Goal: Information Seeking & Learning: Learn about a topic

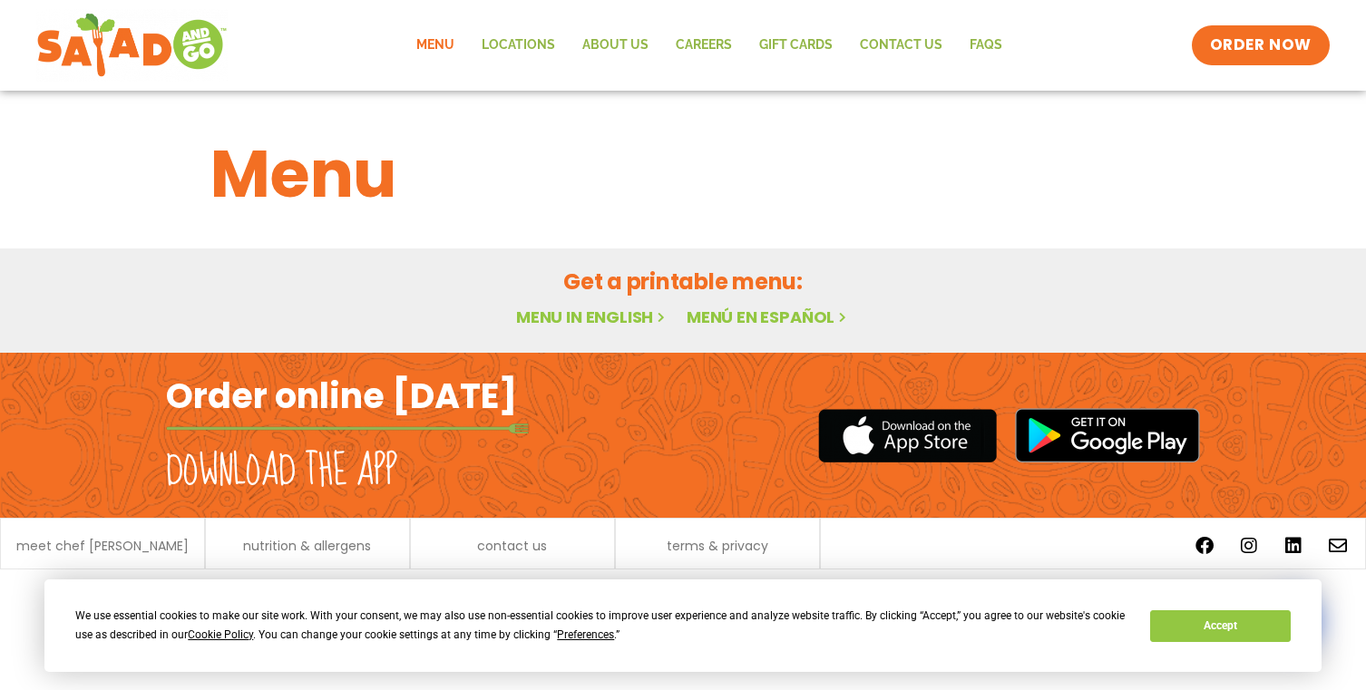
click at [606, 317] on link "Menu in English" at bounding box center [592, 317] width 152 height 23
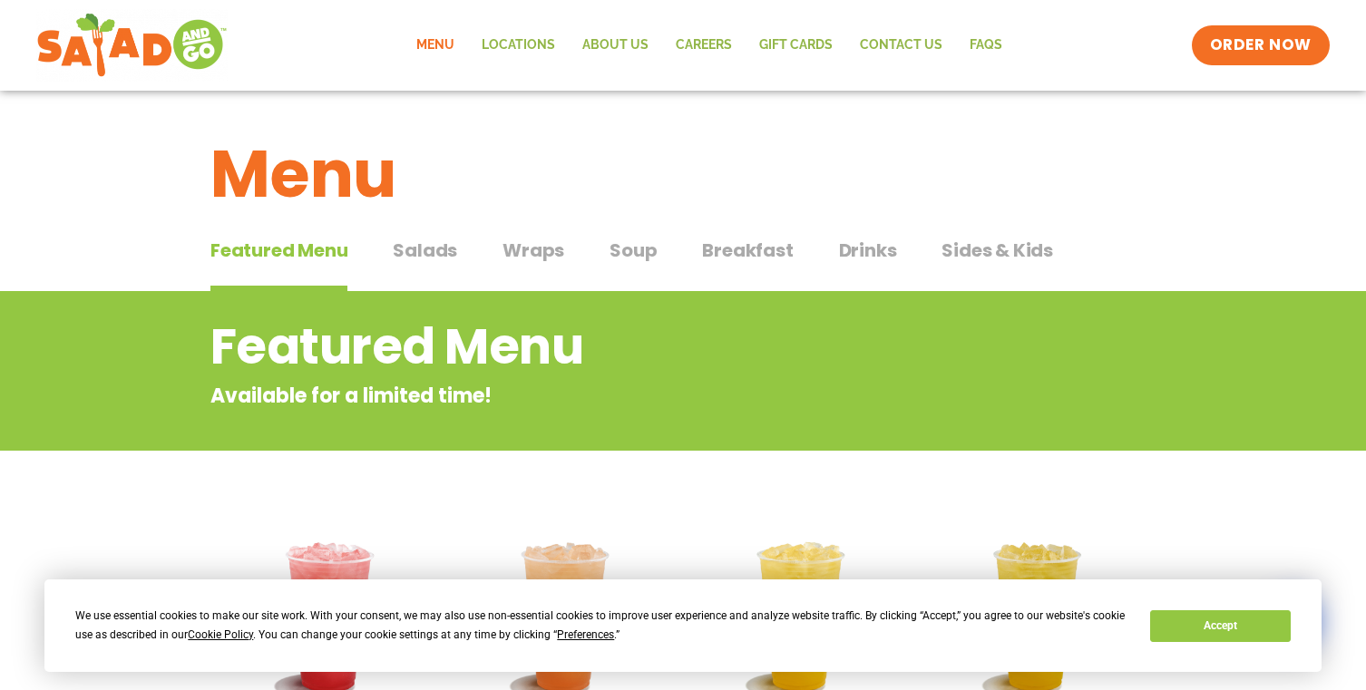
click at [436, 226] on div "Menu" at bounding box center [683, 161] width 1366 height 140
click at [433, 247] on span "Salads" at bounding box center [425, 250] width 64 height 27
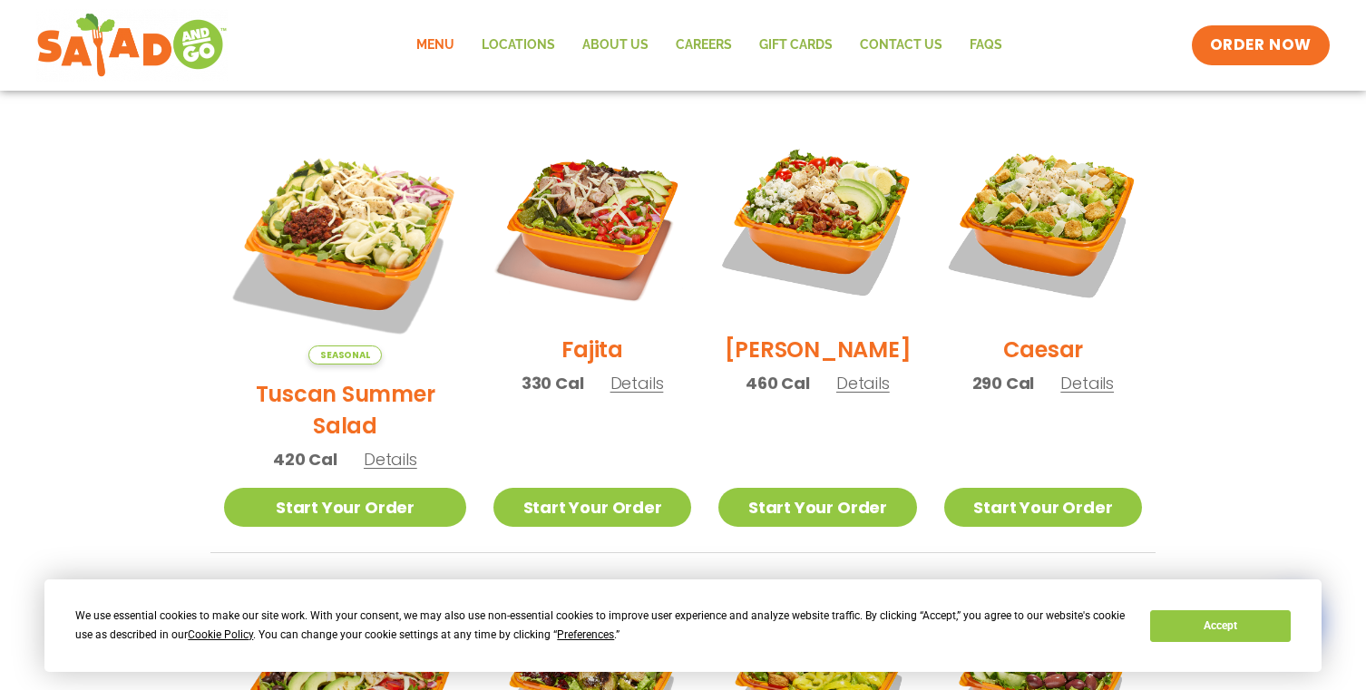
scroll to position [482, 0]
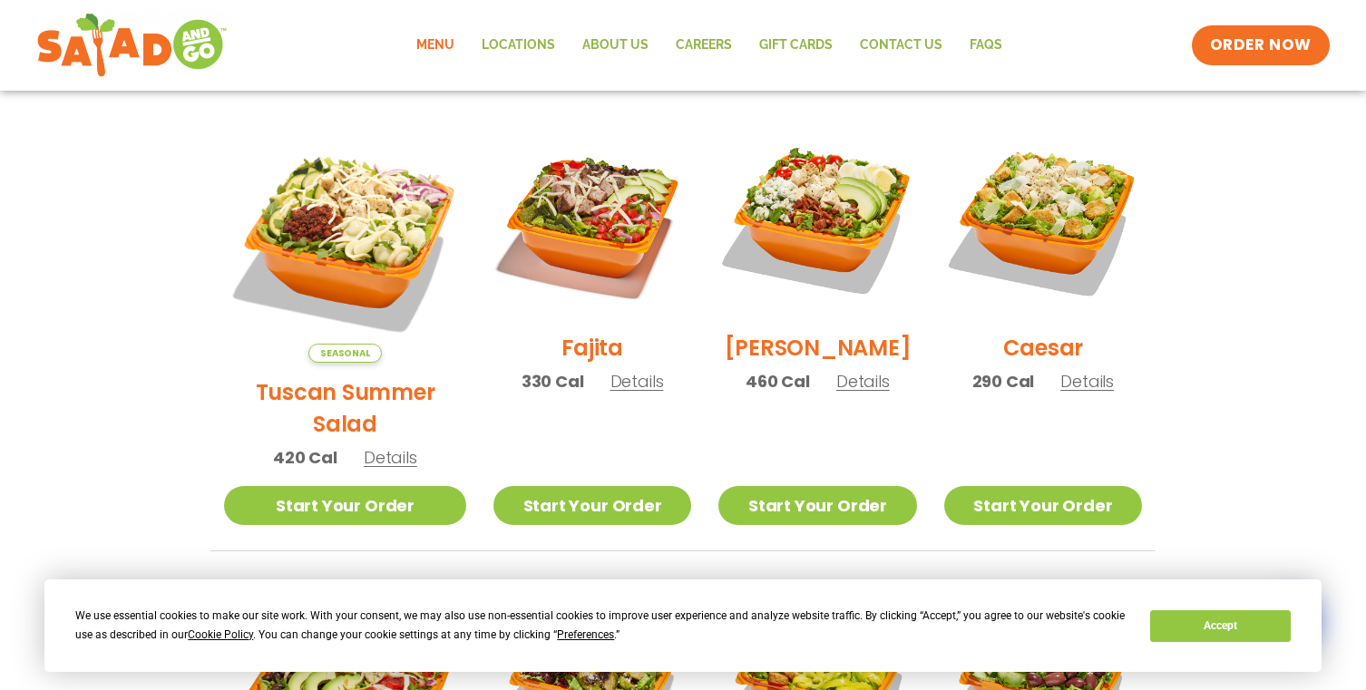
click at [617, 406] on div "Fajita 330 Cal Details" at bounding box center [593, 265] width 198 height 289
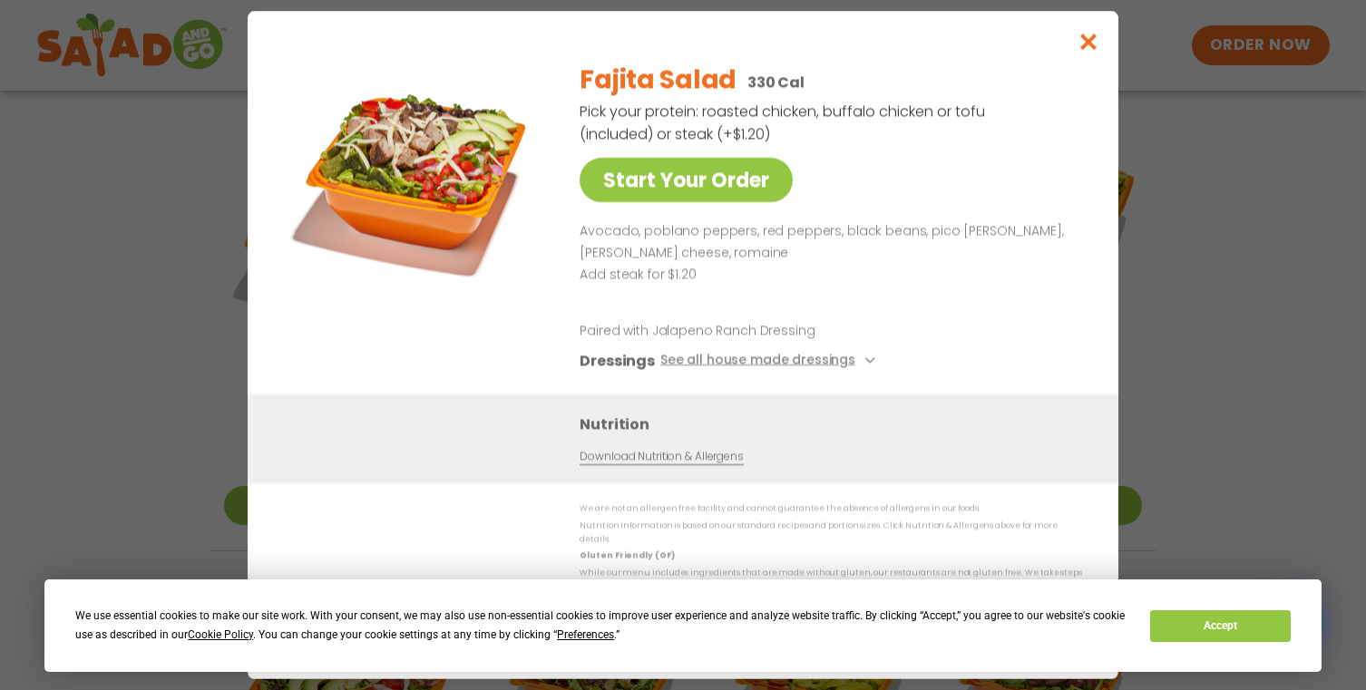
click at [615, 395] on div "Fajita Salad 330 Cal Pick your protein: roasted chicken, buffalo chicken or tof…" at bounding box center [827, 221] width 495 height 348
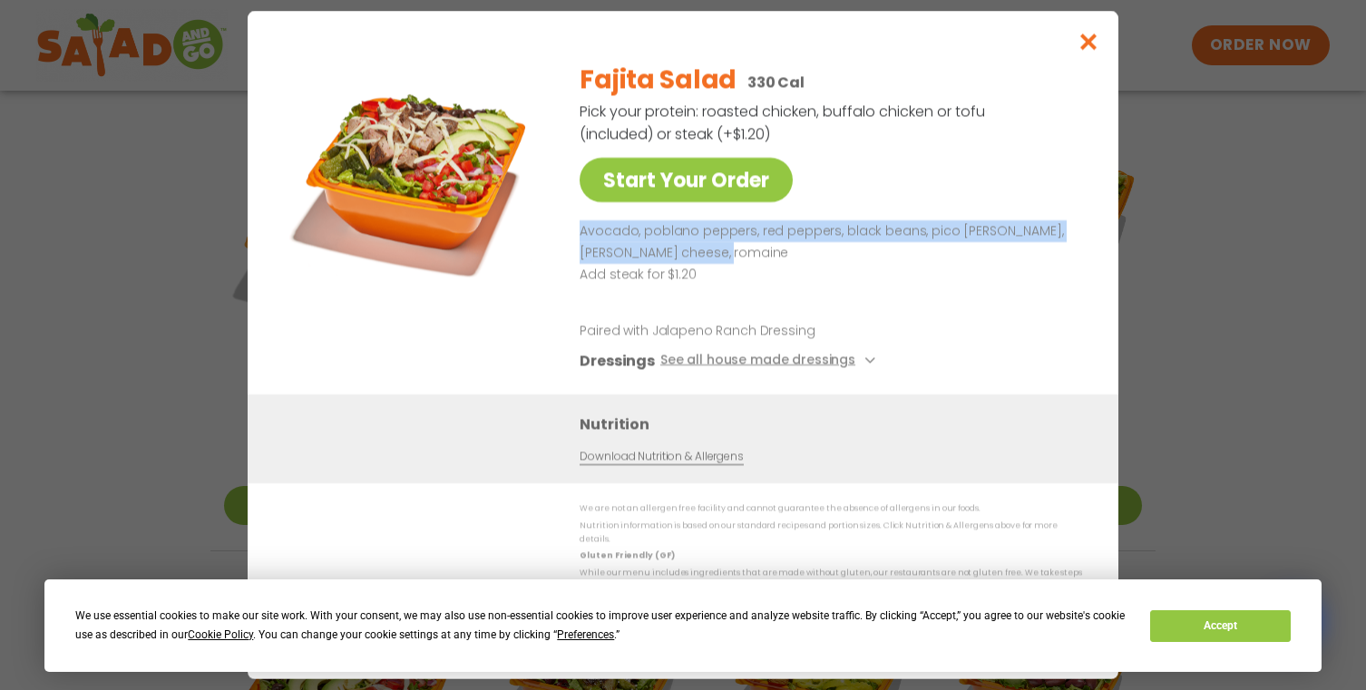
drag, startPoint x: 740, startPoint y: 265, endPoint x: 582, endPoint y: 246, distance: 159.9
click at [582, 246] on p "Avocado, poblano peppers, red peppers, black beans, pico [PERSON_NAME], [PERSON…" at bounding box center [827, 242] width 495 height 44
copy p "Avocado, poblano peppers, red peppers, black beans, pico [PERSON_NAME], [PERSON…"
click at [1201, 226] on div "Start Your Order Fajita Salad 330 Cal Pick your protein: roasted chicken, buffa…" at bounding box center [683, 345] width 1366 height 690
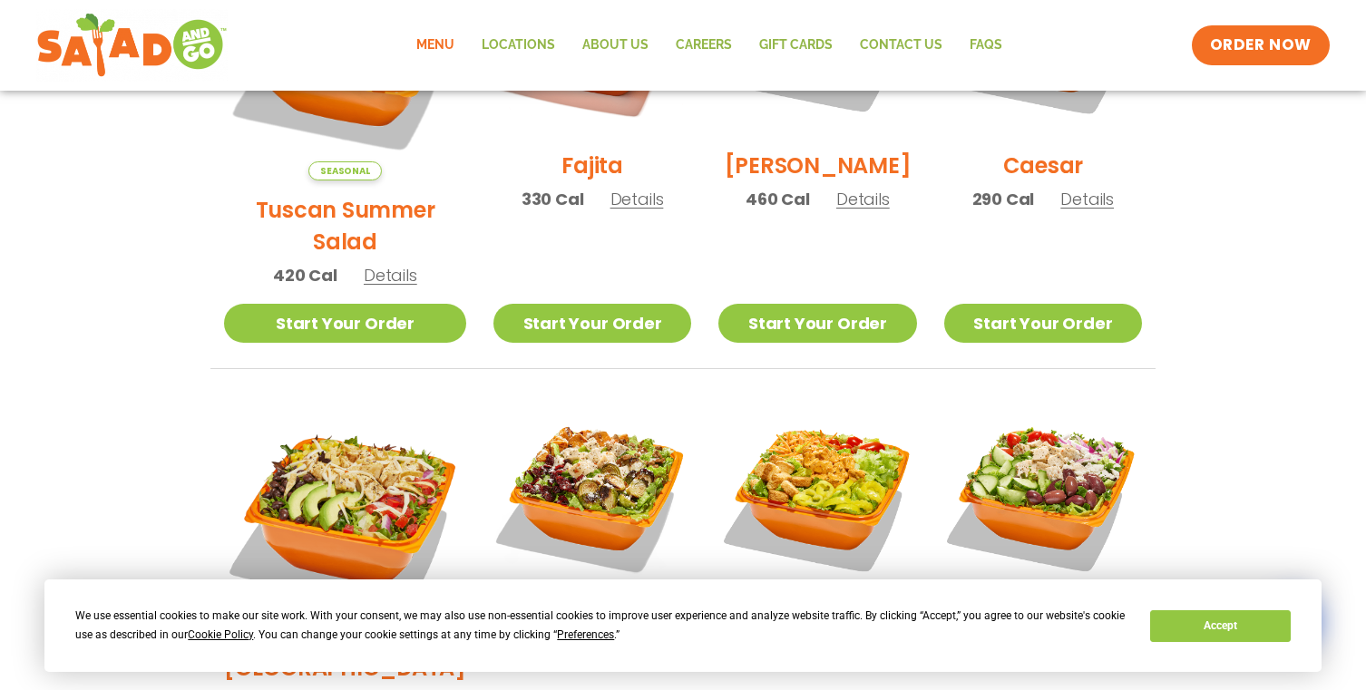
scroll to position [896, 0]
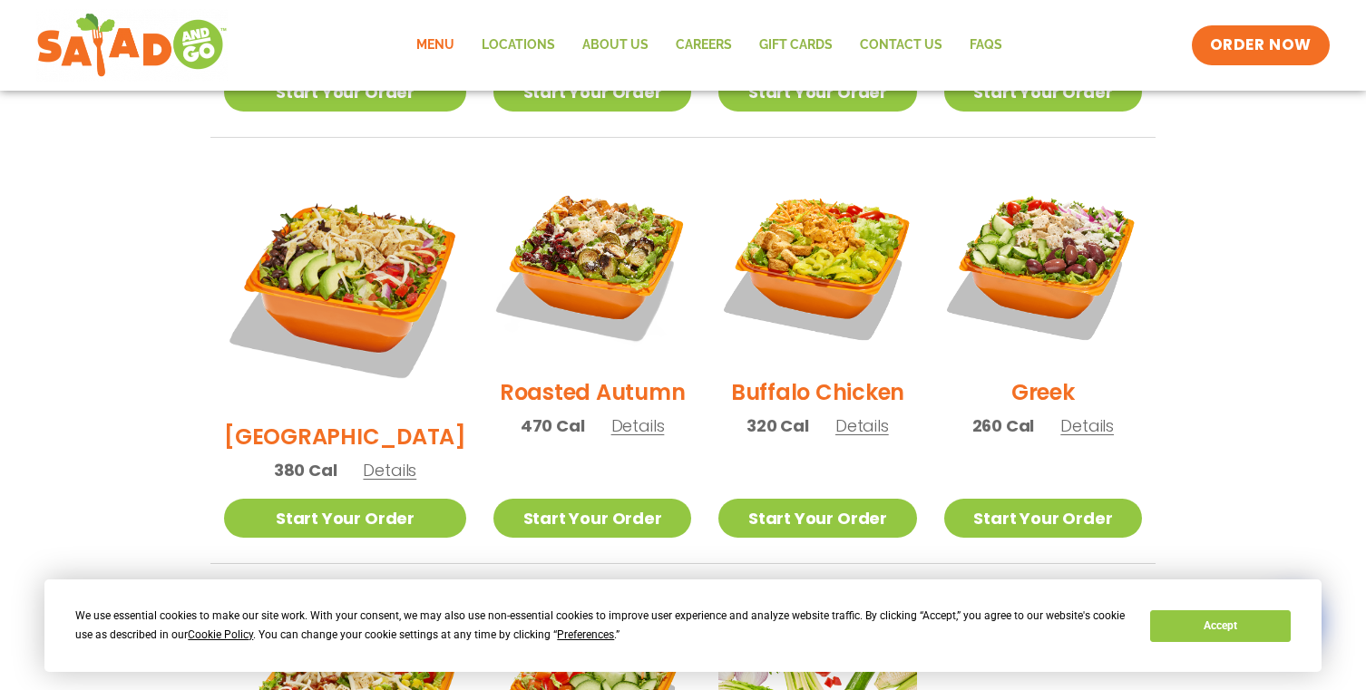
click at [379, 459] on span "Details" at bounding box center [390, 470] width 54 height 23
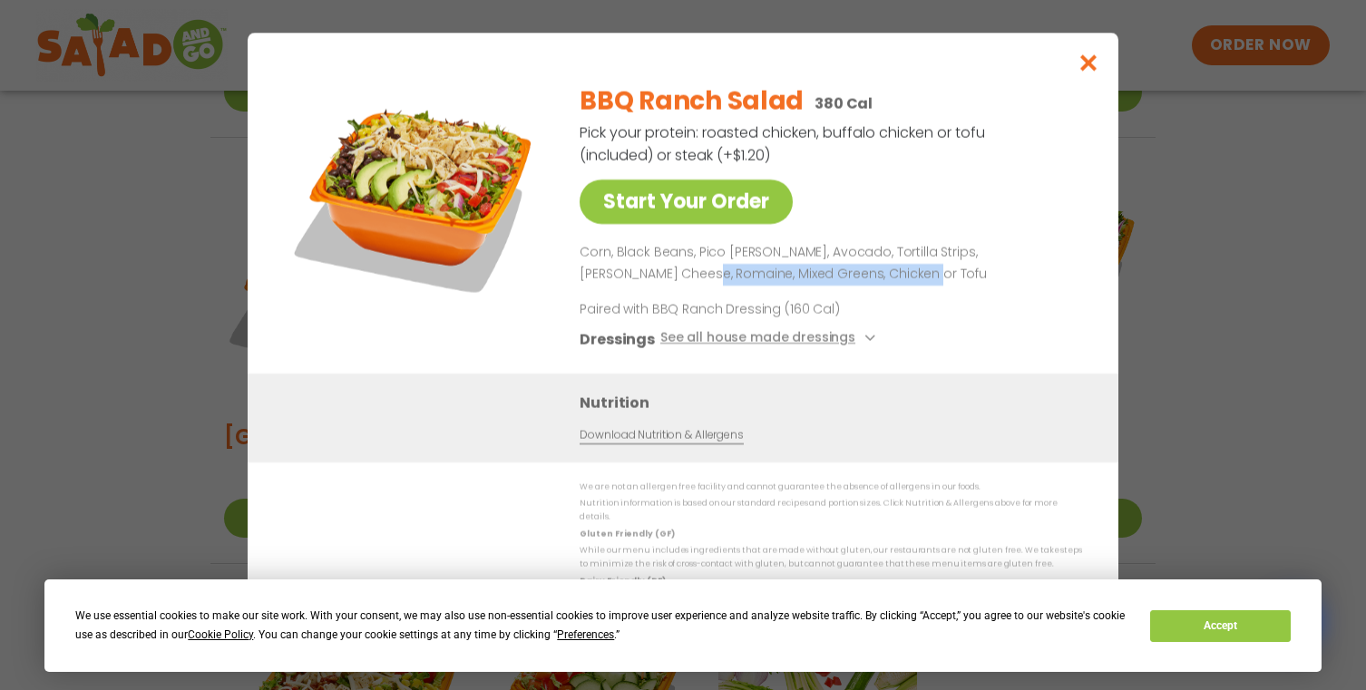
drag, startPoint x: 860, startPoint y: 289, endPoint x: 617, endPoint y: 283, distance: 243.2
click at [617, 283] on p "Corn, Black Beans, Pico [PERSON_NAME], Avocado, Tortilla Strips, [PERSON_NAME] …" at bounding box center [827, 264] width 495 height 44
click at [845, 277] on p "Corn, Black Beans, Pico [PERSON_NAME], Avocado, Tortilla Strips, [PERSON_NAME] …" at bounding box center [827, 264] width 495 height 44
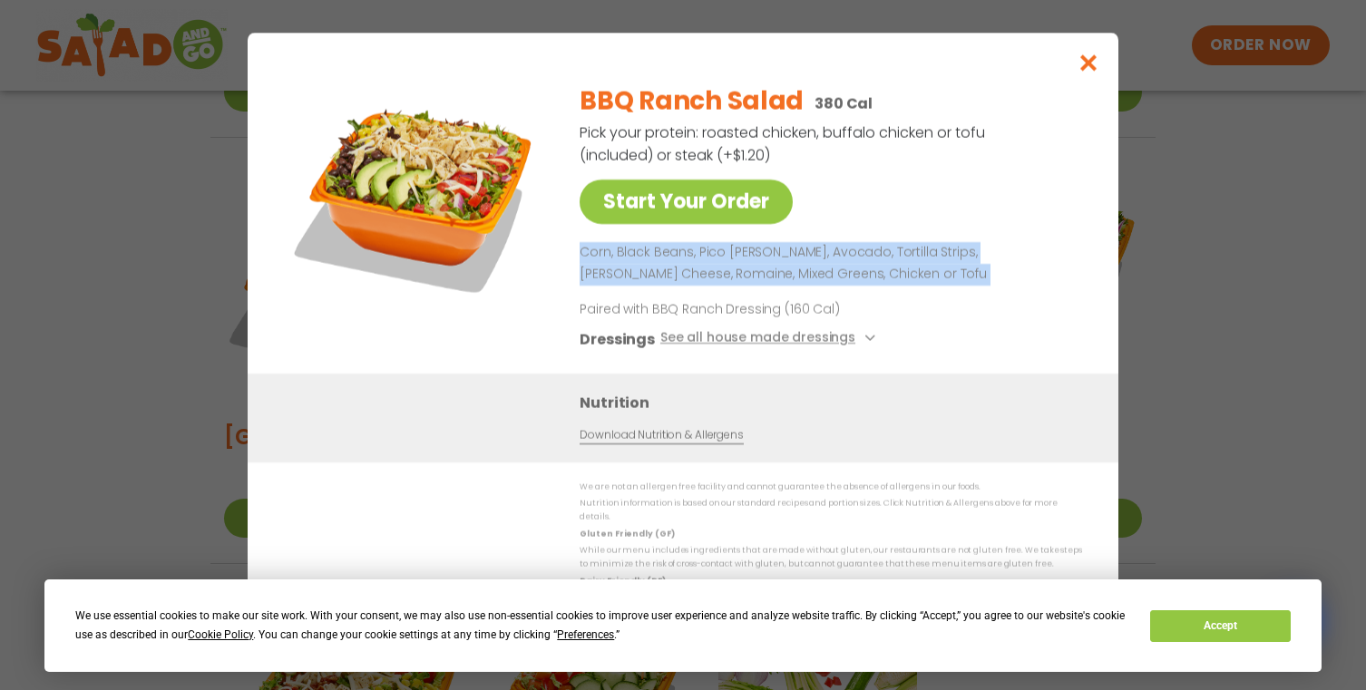
drag, startPoint x: 845, startPoint y: 277, endPoint x: 586, endPoint y: 257, distance: 259.4
click at [586, 257] on p "Corn, Black Beans, Pico [PERSON_NAME], Avocado, Tortilla Strips, [PERSON_NAME] …" at bounding box center [827, 264] width 495 height 44
copy p "Corn, Black Beans, Pico [PERSON_NAME], Avocado, Tortilla Strips, [PERSON_NAME] …"
click at [1188, 259] on div "Start Your Order BBQ Ranch Salad 380 Cal Pick your protein: roasted chicken, bu…" at bounding box center [683, 345] width 1366 height 690
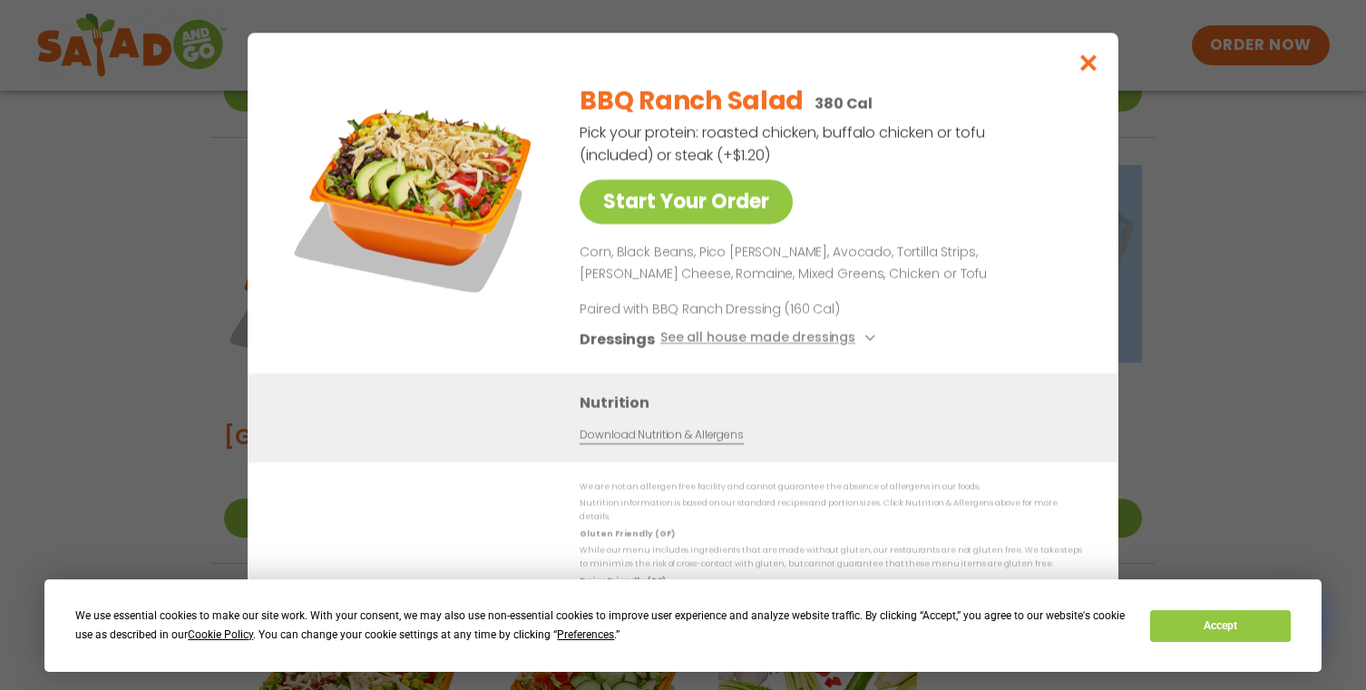
click at [1188, 259] on section "Salads Our house-made dressings make our huge portions even more delicious. Goo…" at bounding box center [683, 193] width 1366 height 1595
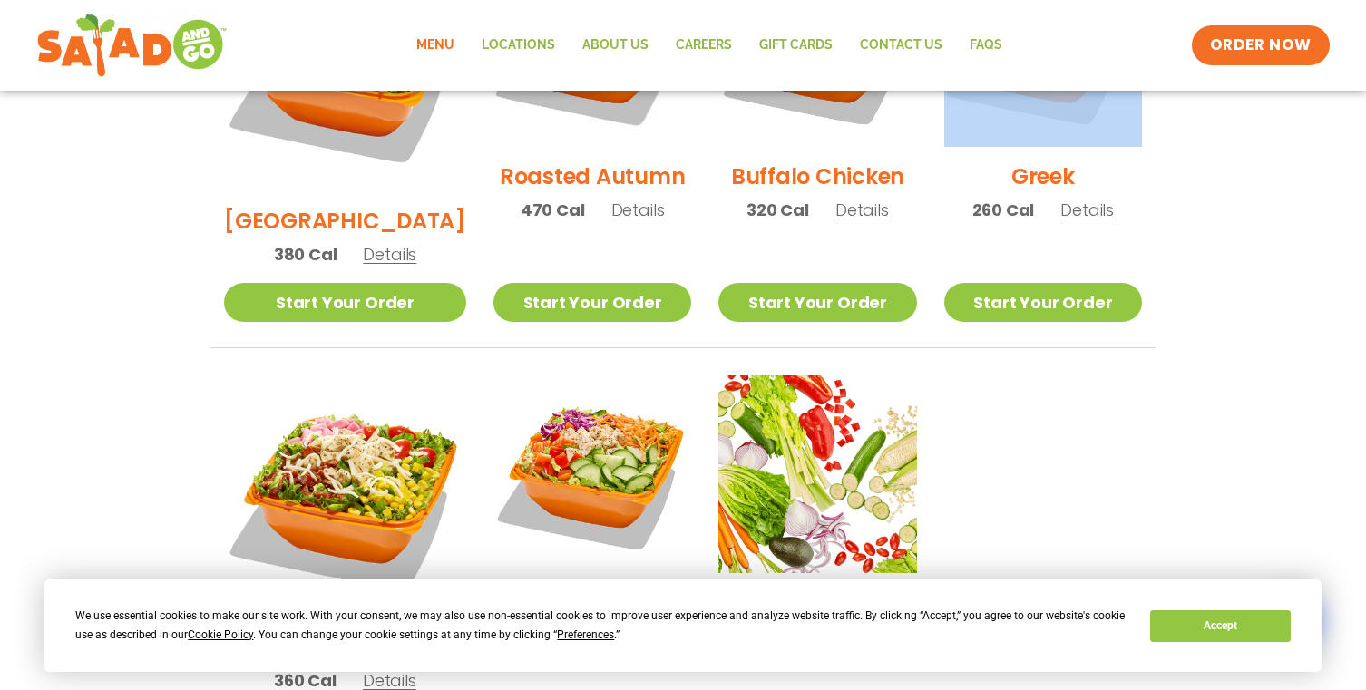
scroll to position [1119, 0]
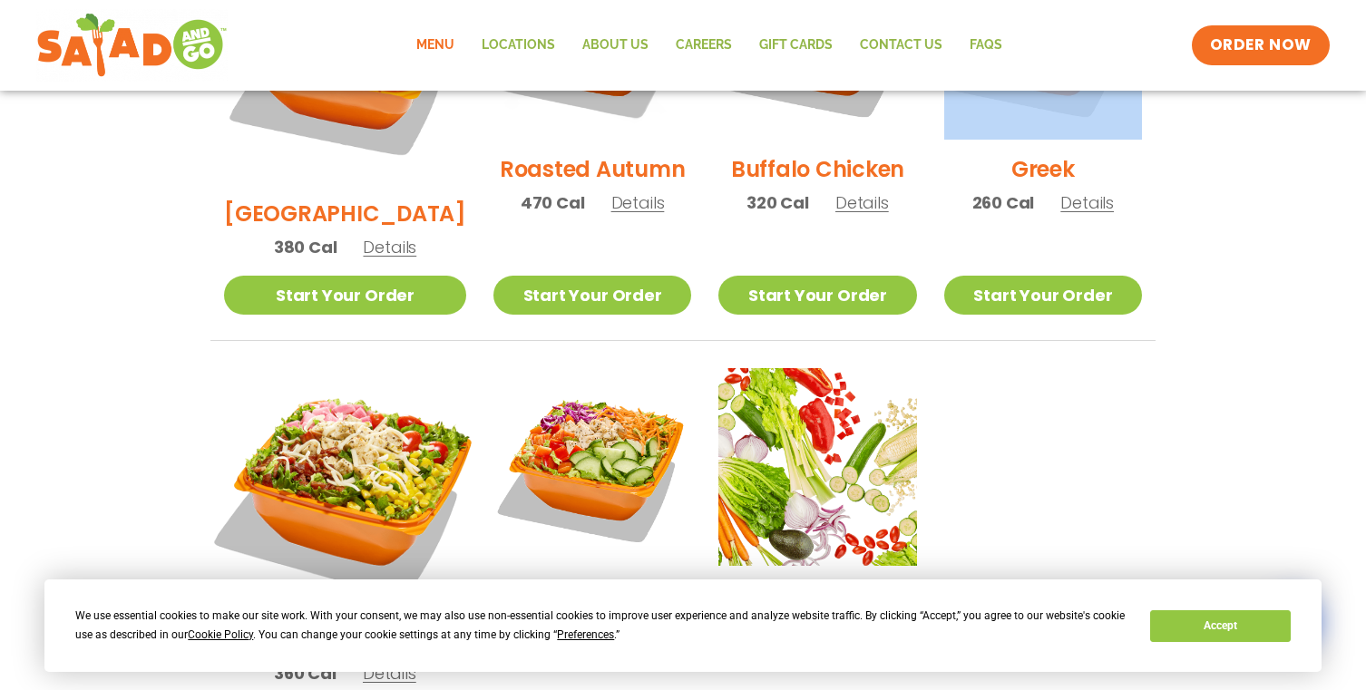
click at [348, 391] on img at bounding box center [345, 490] width 284 height 284
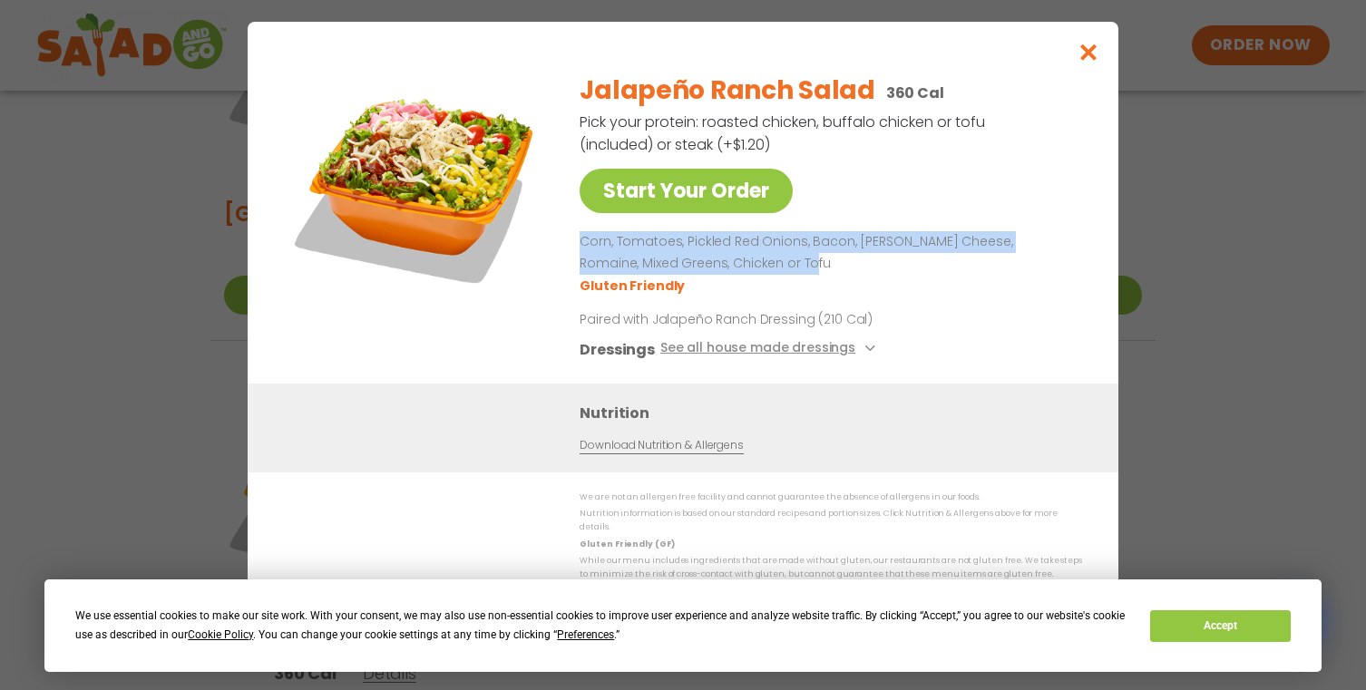
drag, startPoint x: 795, startPoint y: 262, endPoint x: 577, endPoint y: 242, distance: 218.7
click at [577, 242] on div "Start Your Order Jalapeño Ranch Salad 360 Cal Pick your protein: roasted chicke…" at bounding box center [683, 221] width 798 height 326
copy p "Corn, Tomatoes, Pickled Red Onions, Bacon, [PERSON_NAME] Cheese, Romaine, Mixed…"
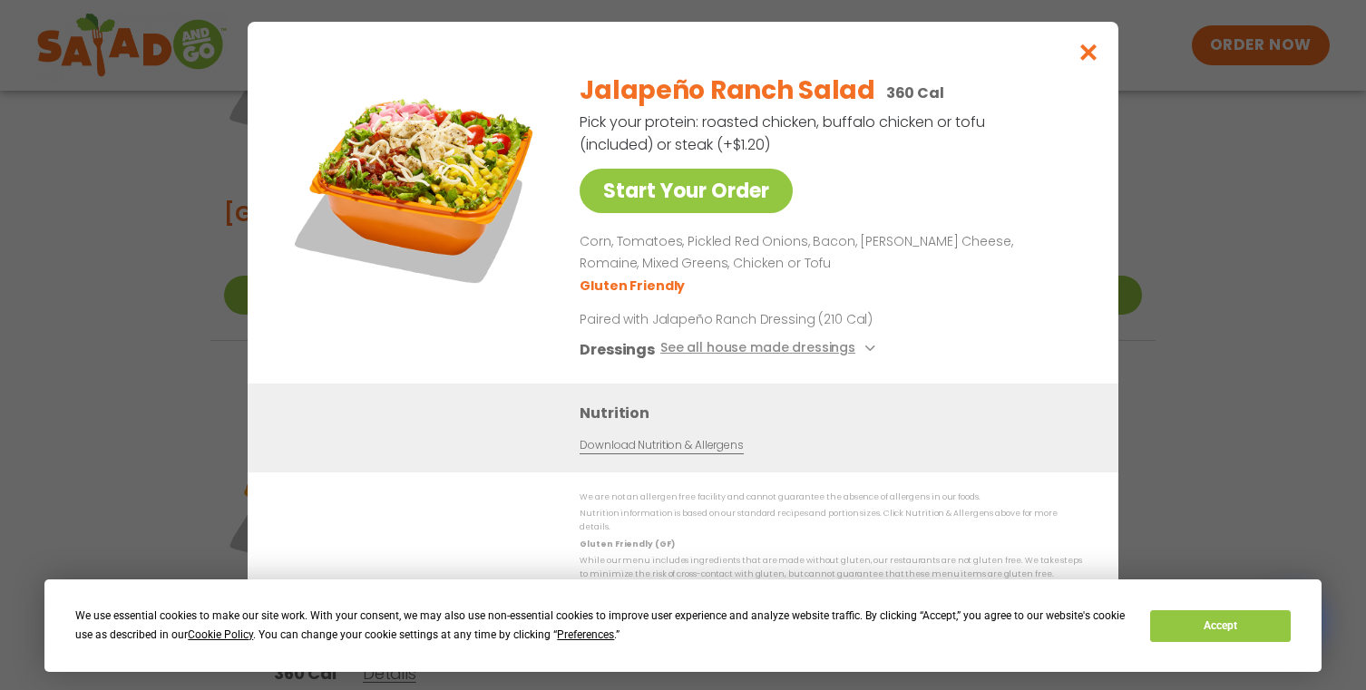
click at [1196, 202] on div "Start Your Order Jalapeño Ranch Salad 360 Cal Pick your protein: roasted chicke…" at bounding box center [683, 345] width 1366 height 690
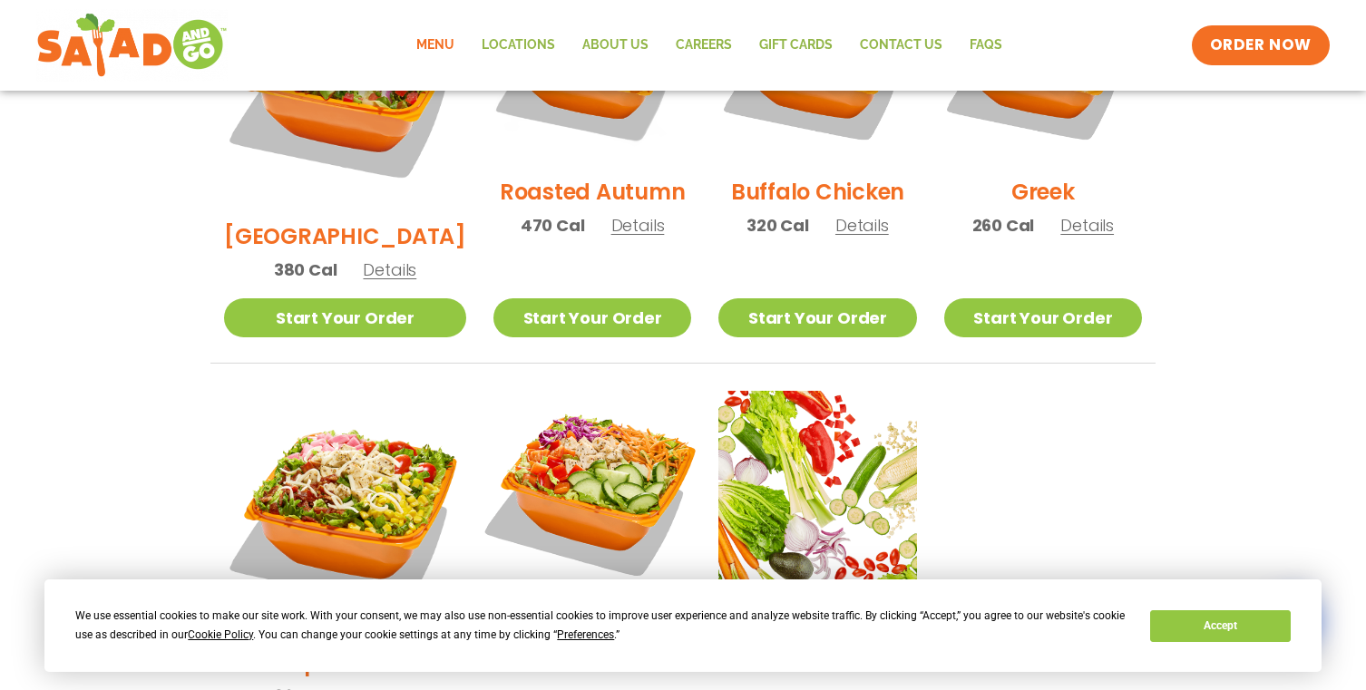
click at [577, 390] on img at bounding box center [592, 490] width 232 height 232
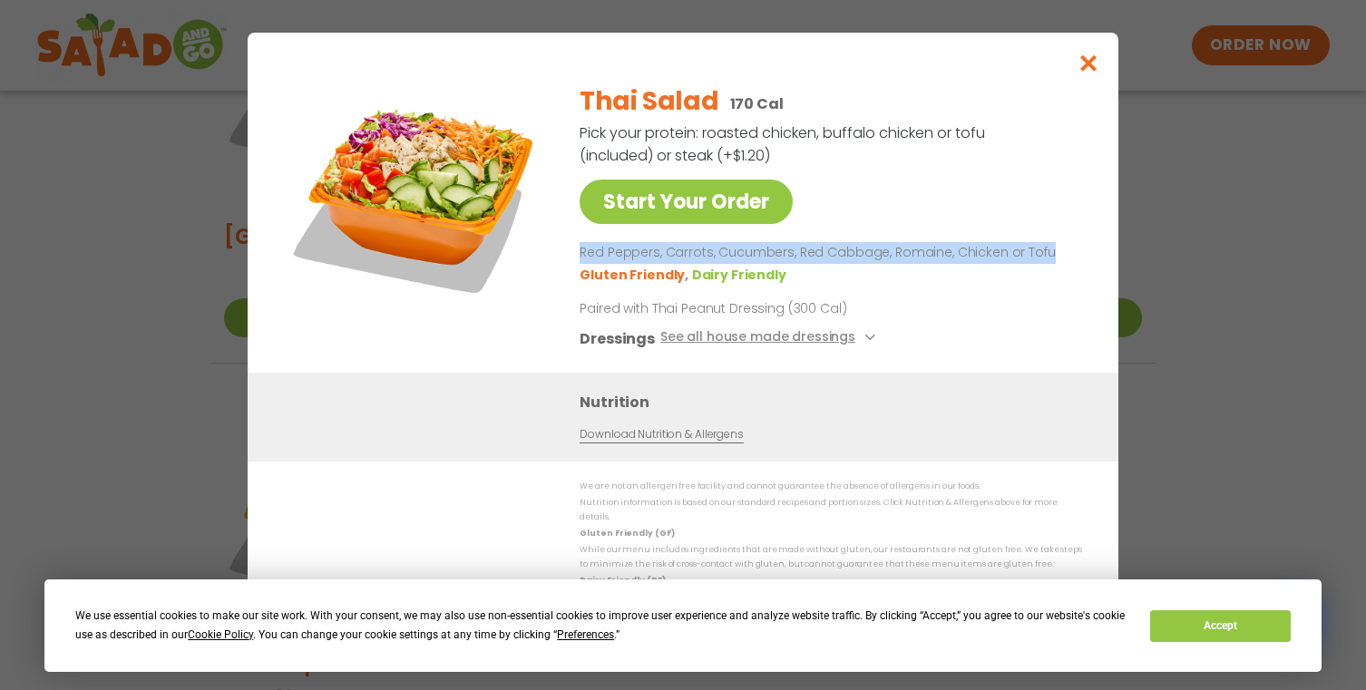
drag, startPoint x: 1050, startPoint y: 259, endPoint x: 571, endPoint y: 260, distance: 479.1
click at [571, 260] on div "Start Your Order Thai Salad 170 Cal Pick your protein: roasted chicken, buffalo…" at bounding box center [683, 221] width 798 height 304
copy p "Red Peppers, Carrots, Cucumbers, Red Cabbage, Romaine, Chicken or Tofu"
click at [1221, 211] on div "Start Your Order Thai Salad 170 Cal Pick your protein: roasted chicken, buffalo…" at bounding box center [683, 345] width 1366 height 690
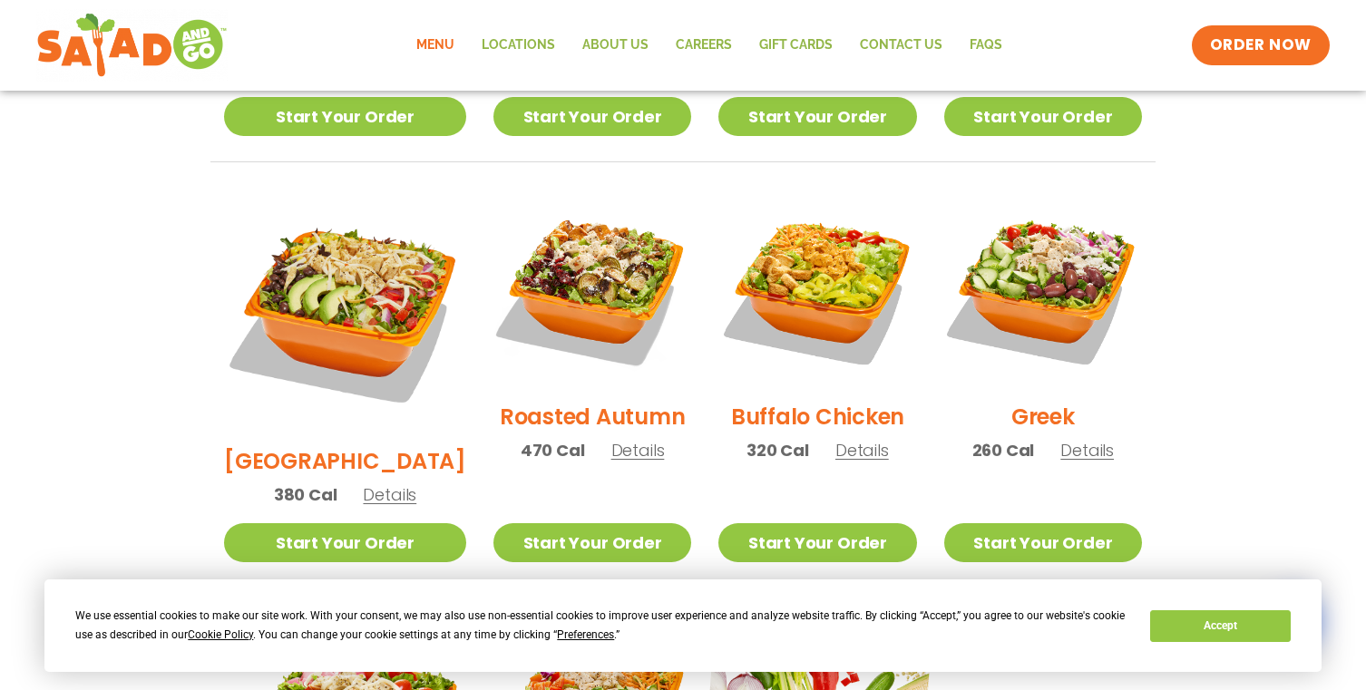
scroll to position [874, 0]
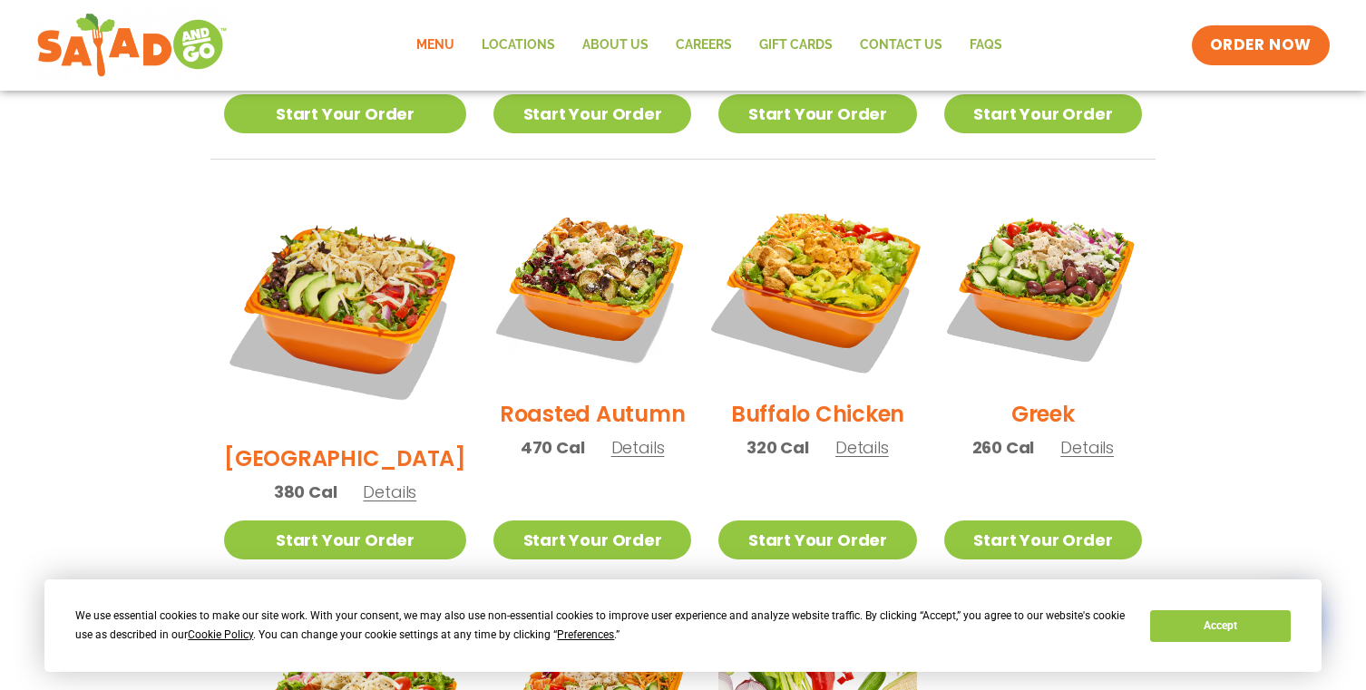
click at [812, 273] on img at bounding box center [817, 286] width 232 height 232
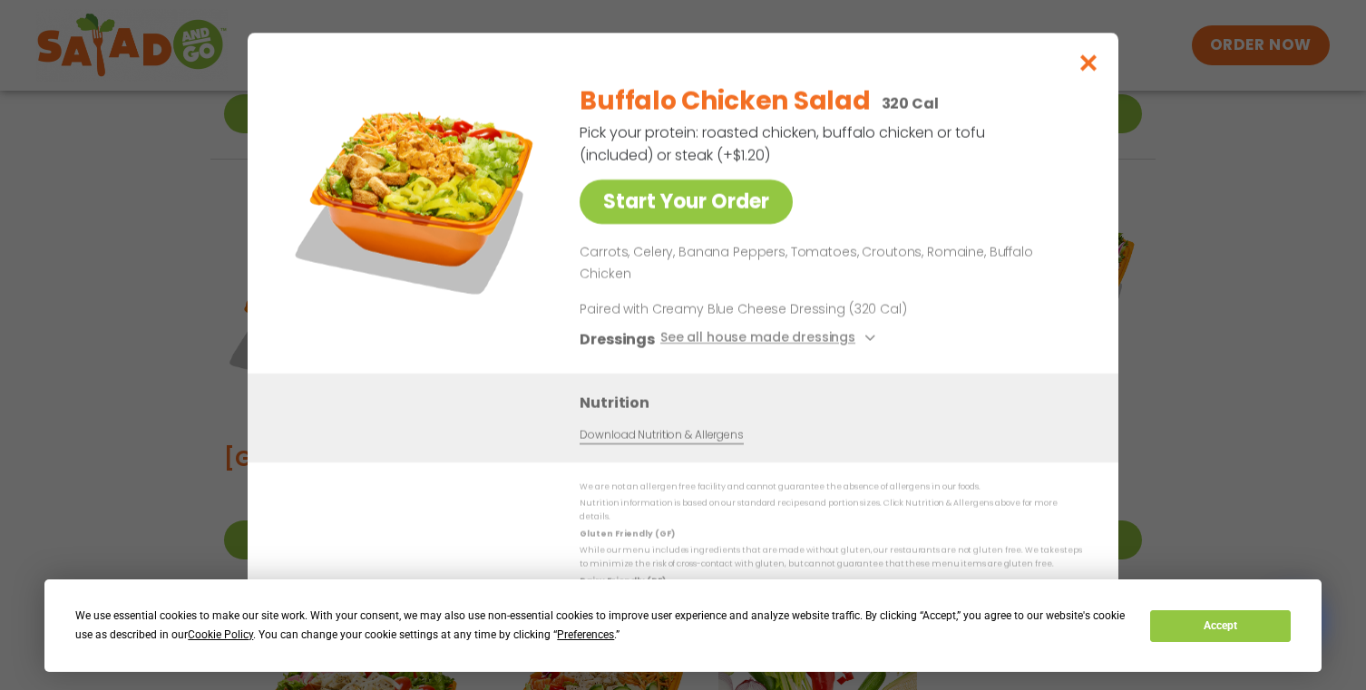
click at [1356, 237] on div "Start Your Order Buffalo Chicken Salad 320 Cal Pick your protein: roasted chick…" at bounding box center [683, 345] width 1366 height 690
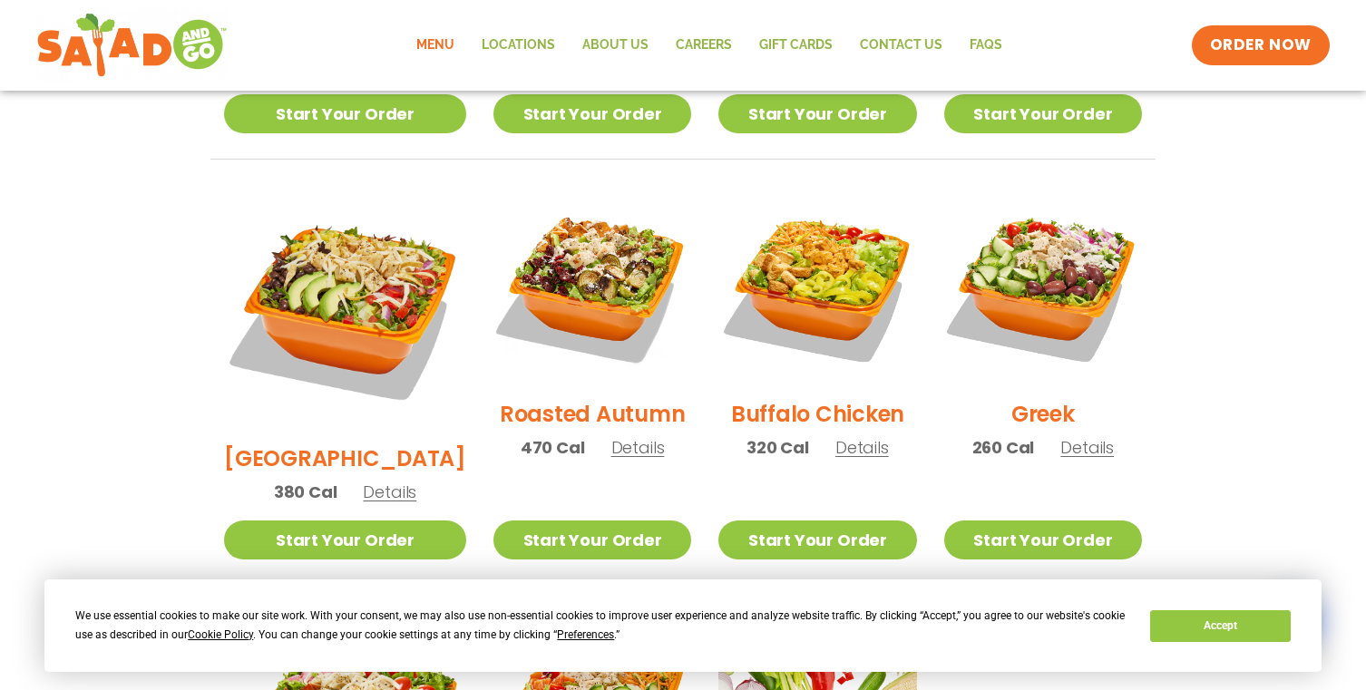
scroll to position [843, 0]
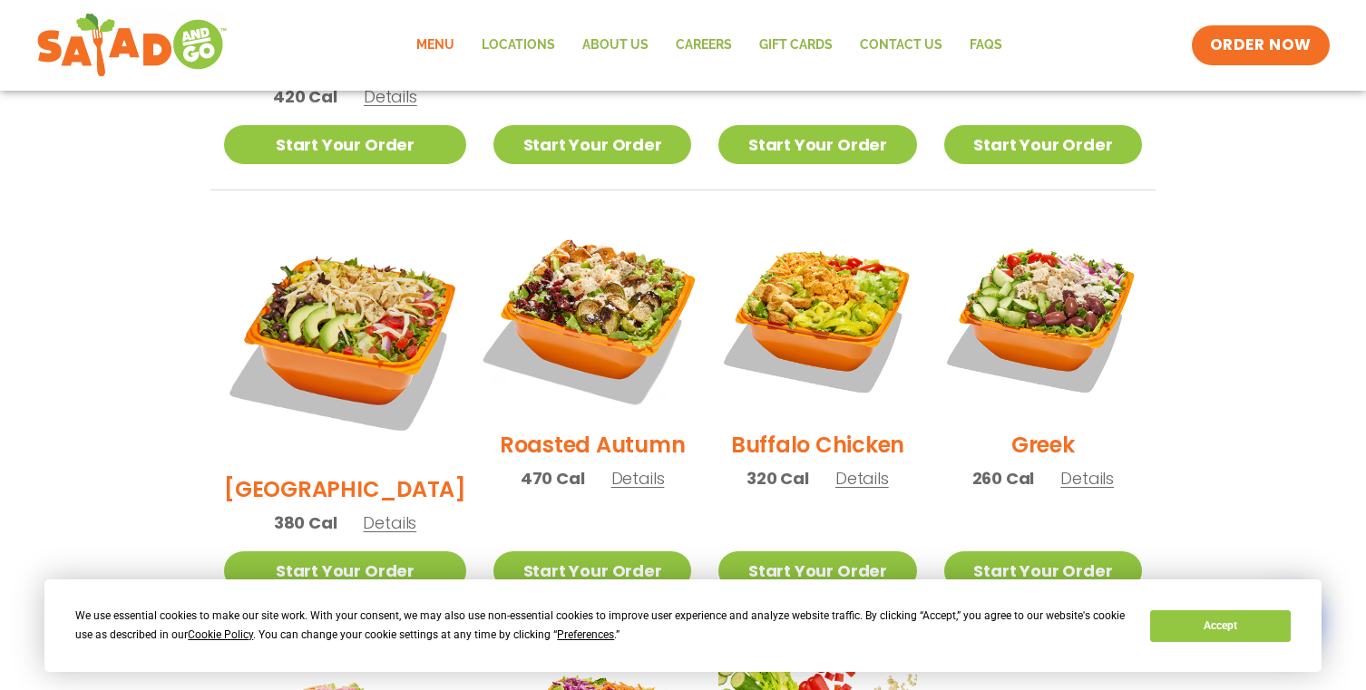
click at [584, 279] on img at bounding box center [592, 317] width 232 height 232
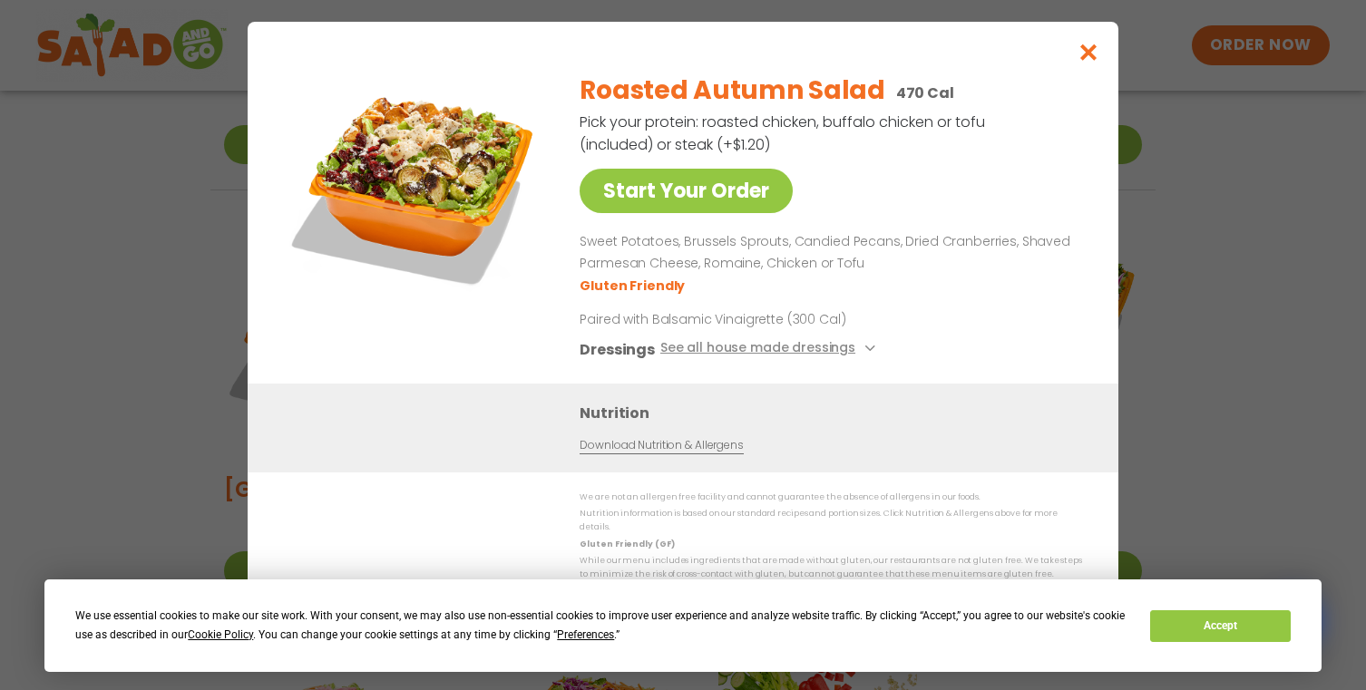
click at [1223, 103] on div "Start Your Order Roasted Autumn Salad 470 Cal Pick your protein: roasted chicke…" at bounding box center [683, 345] width 1366 height 690
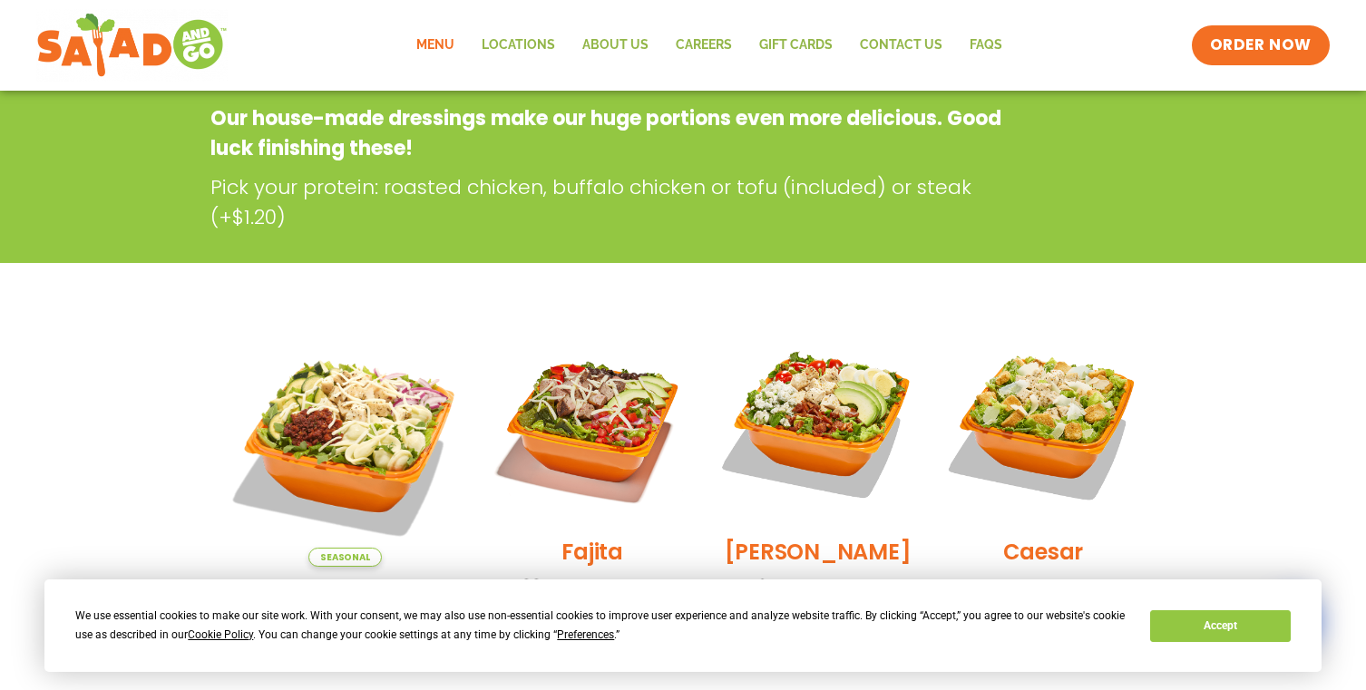
scroll to position [0, 0]
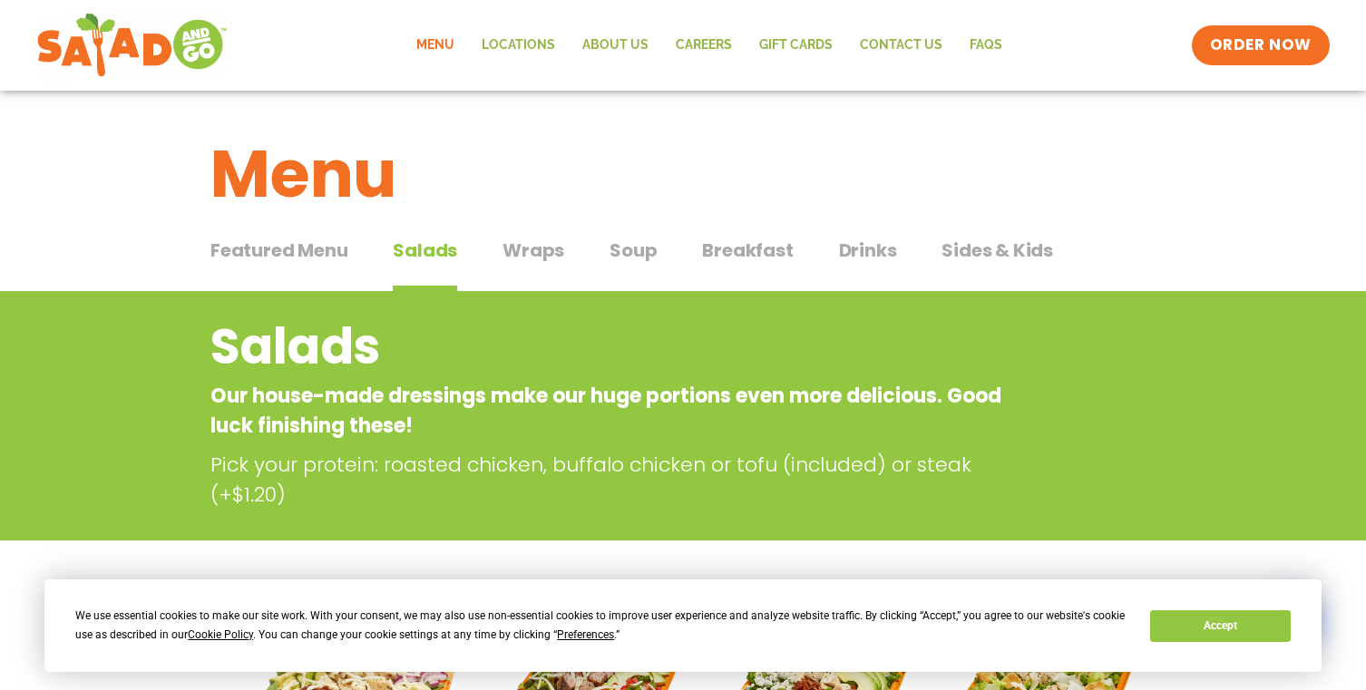
click at [526, 240] on span "Wraps" at bounding box center [534, 250] width 62 height 27
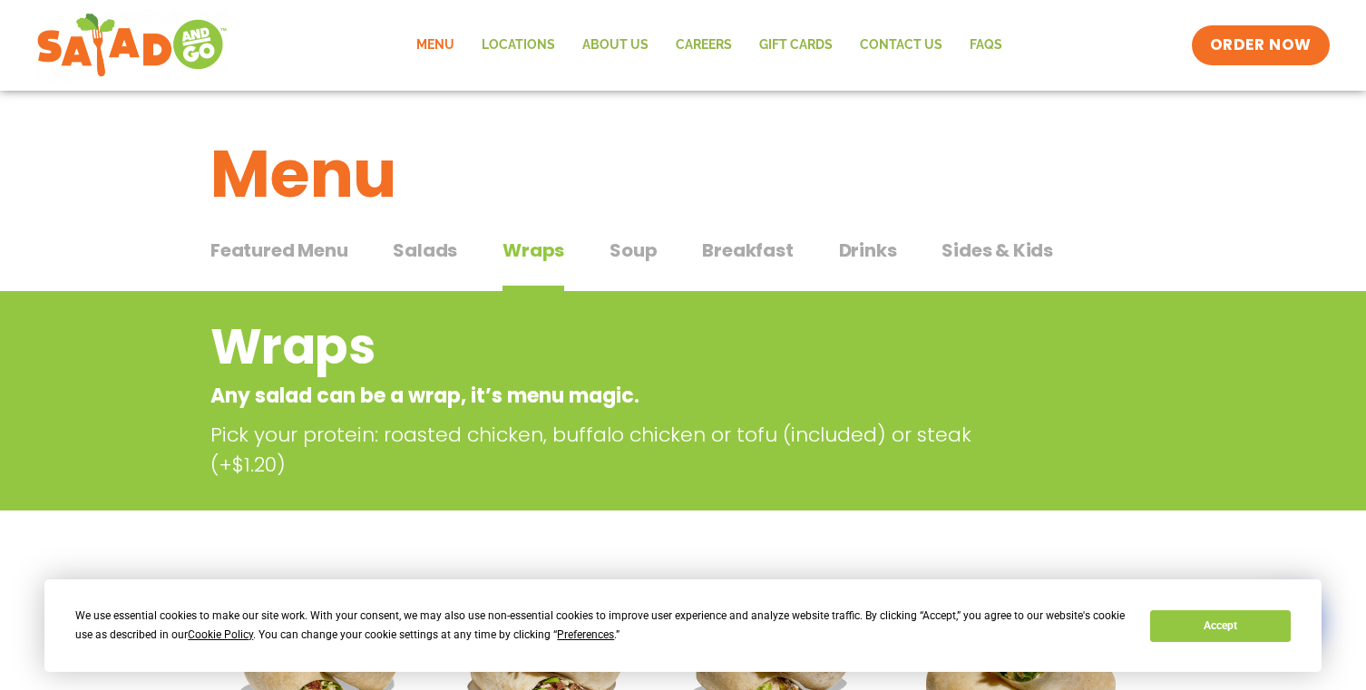
click at [641, 250] on span "Soup" at bounding box center [633, 250] width 47 height 27
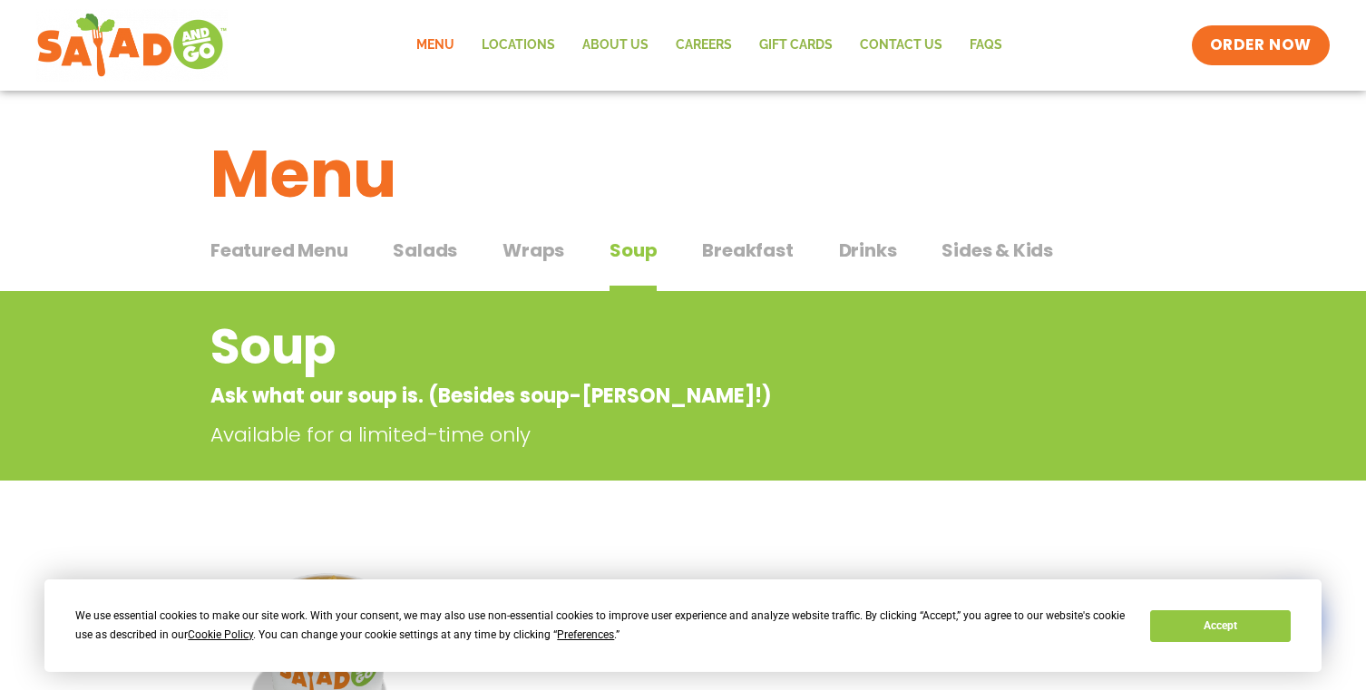
click at [731, 237] on span "Breakfast" at bounding box center [747, 250] width 91 height 27
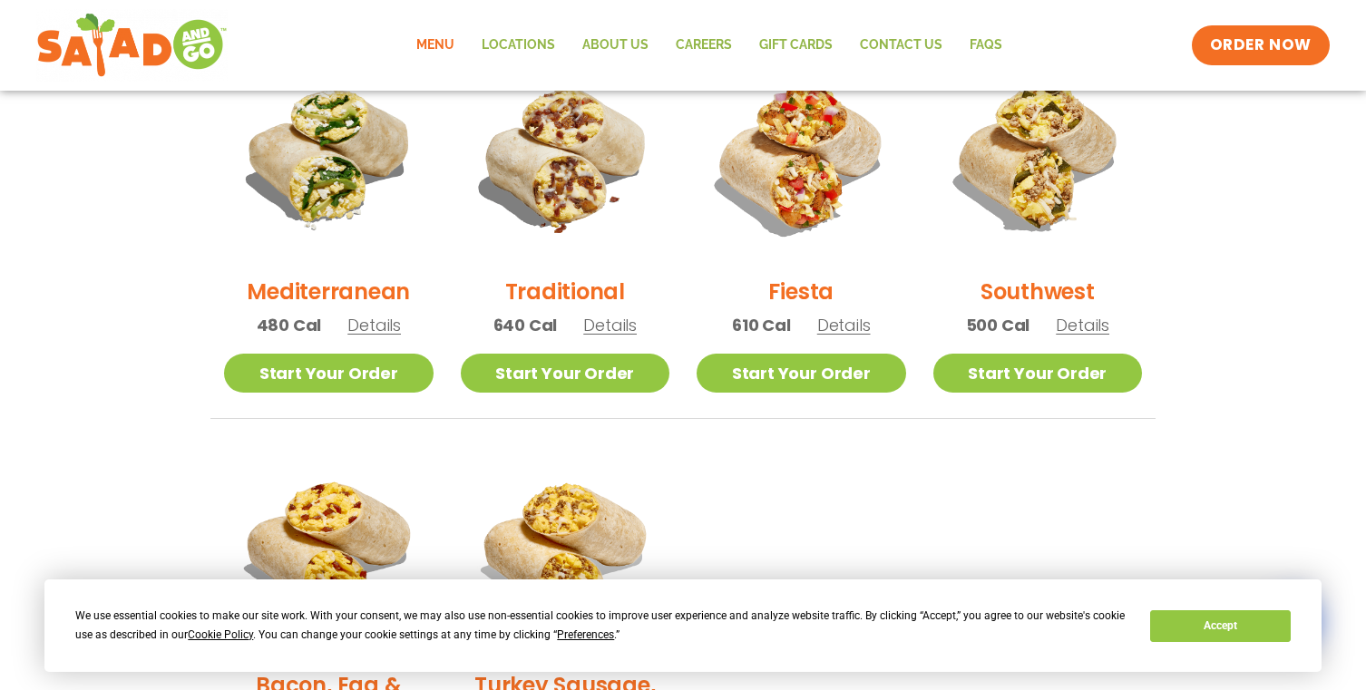
scroll to position [499, 0]
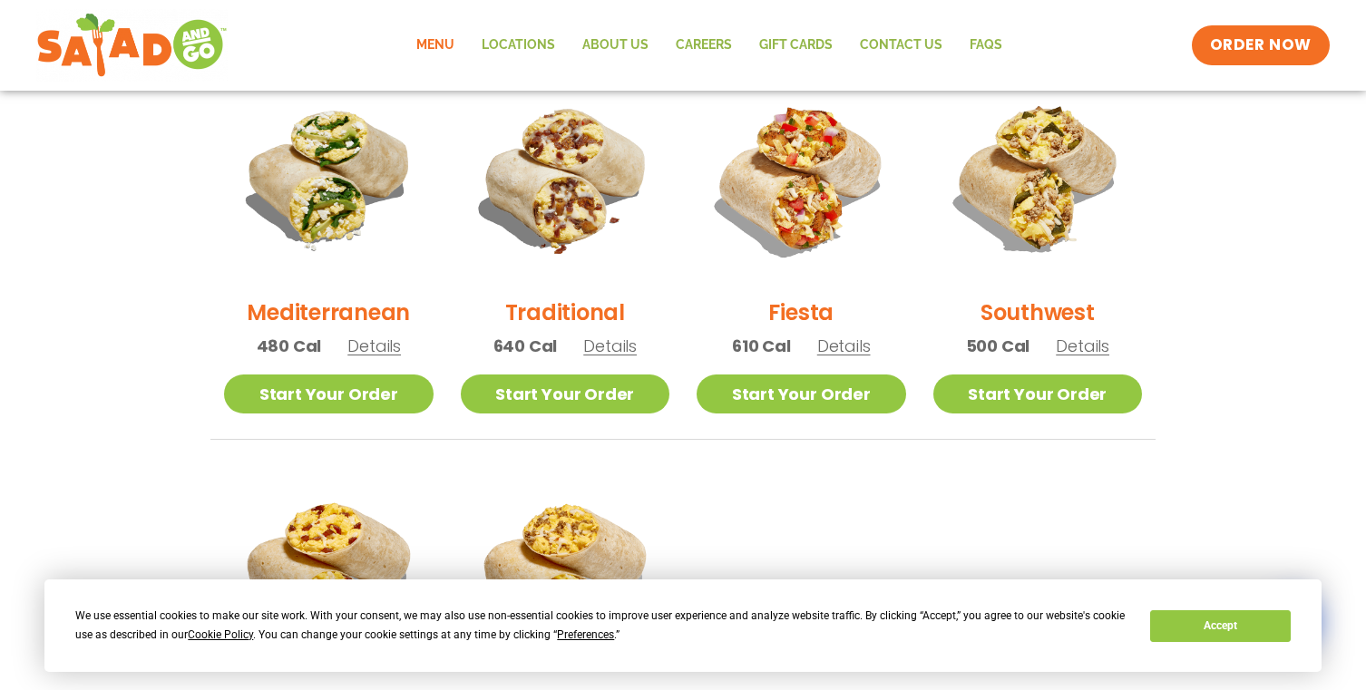
click at [374, 346] on span "Details" at bounding box center [375, 346] width 54 height 23
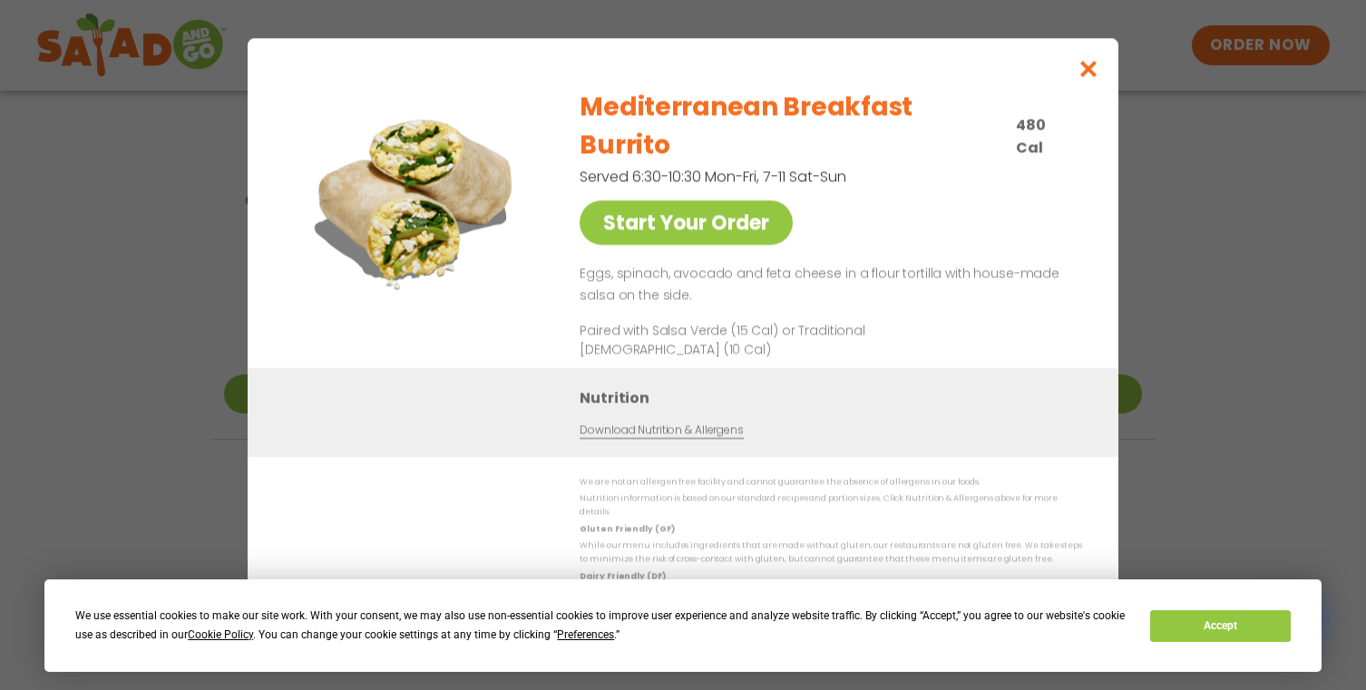
click at [1237, 207] on div "Start Your Order Mediterranean Breakfast Burrito 480 Cal Served 6:30-10:30 Mon-…" at bounding box center [683, 345] width 1366 height 690
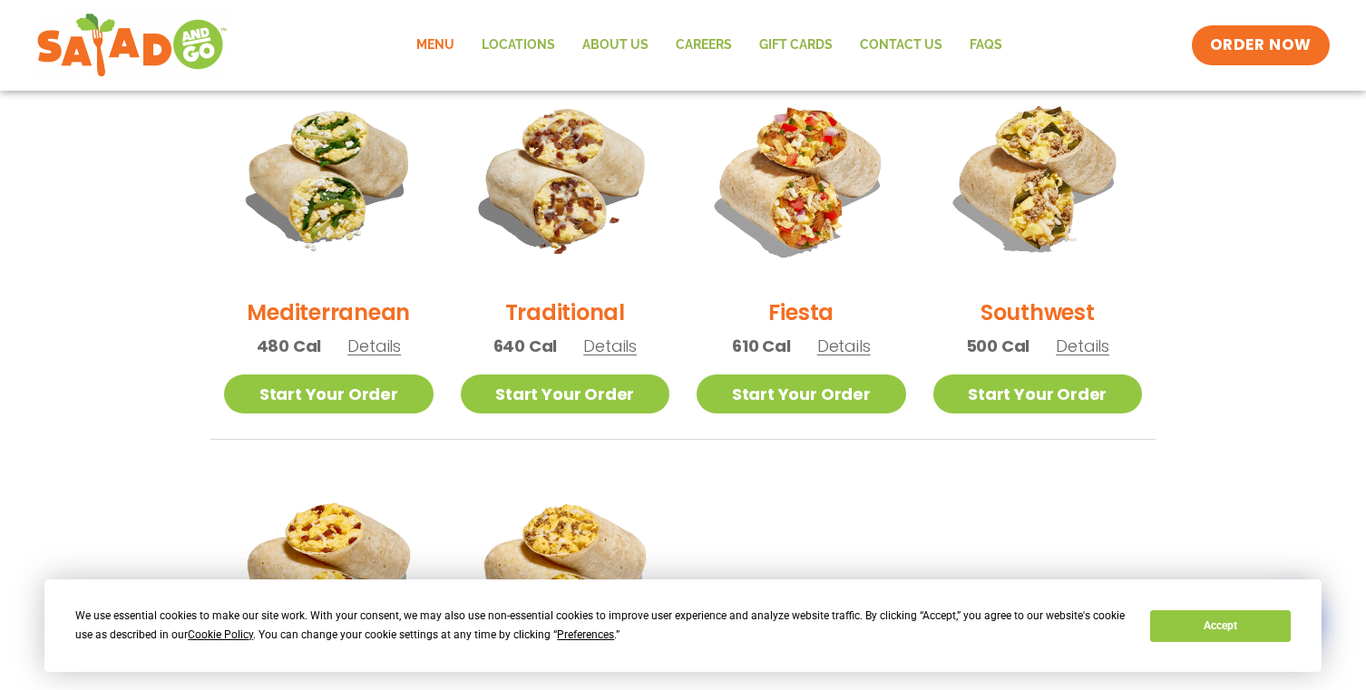
click at [830, 338] on span "Details" at bounding box center [845, 346] width 54 height 23
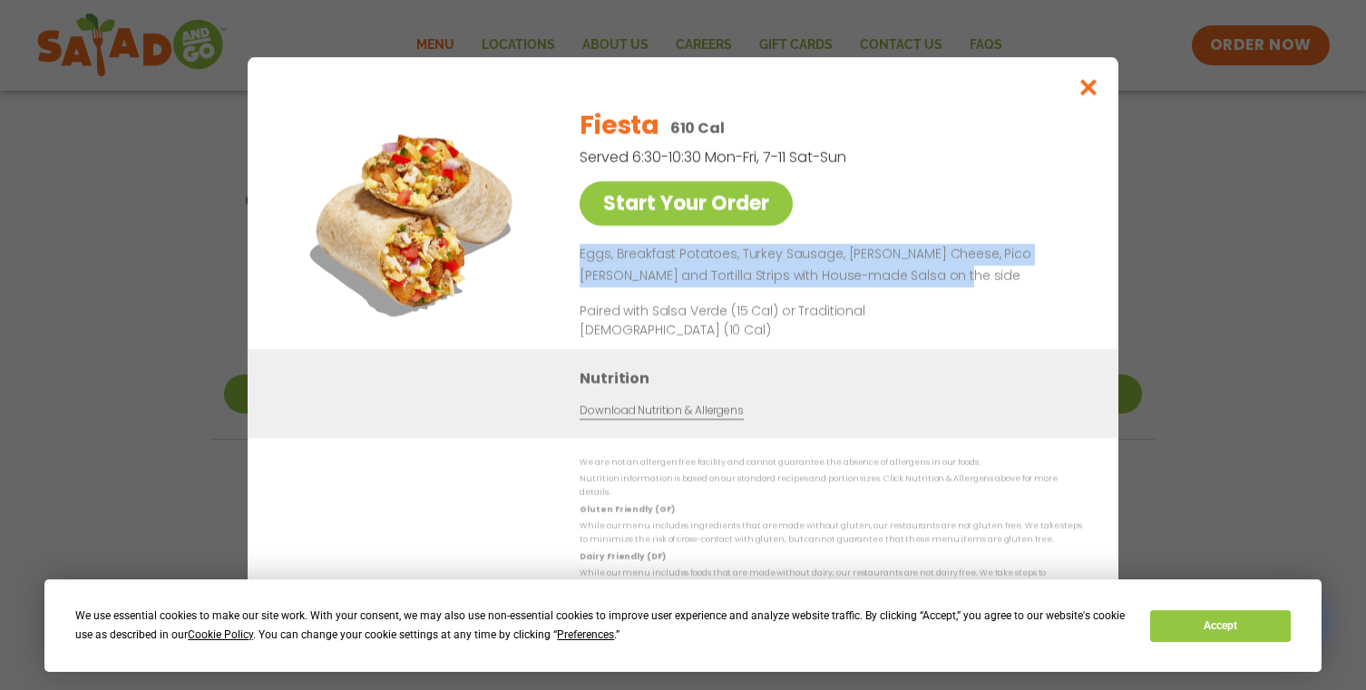
drag, startPoint x: 915, startPoint y: 279, endPoint x: 570, endPoint y: 265, distance: 346.0
click at [570, 265] on div "Start Your Order Fiesta 610 Cal Served 6:30-10:30 Mon-Fri, 7-11 Sat-Sun Start Y…" at bounding box center [683, 221] width 798 height 256
copy p "Eggs, Breakfast Potatoes, Turkey Sausage, [PERSON_NAME] Cheese, Pico [PERSON_NA…"
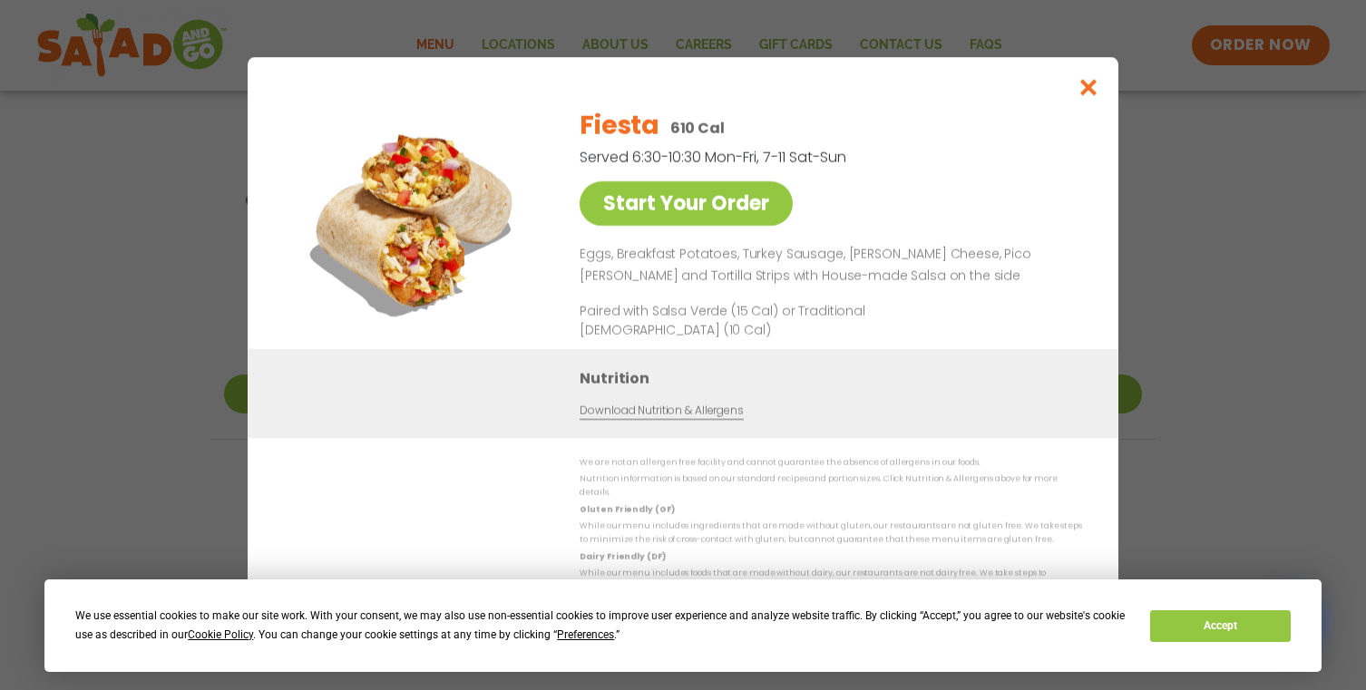
click at [1227, 162] on div "Start Your Order Fiesta 610 Cal Served 6:30-10:30 Mon-Fri, 7-11 Sat-Sun Start Y…" at bounding box center [683, 345] width 1366 height 690
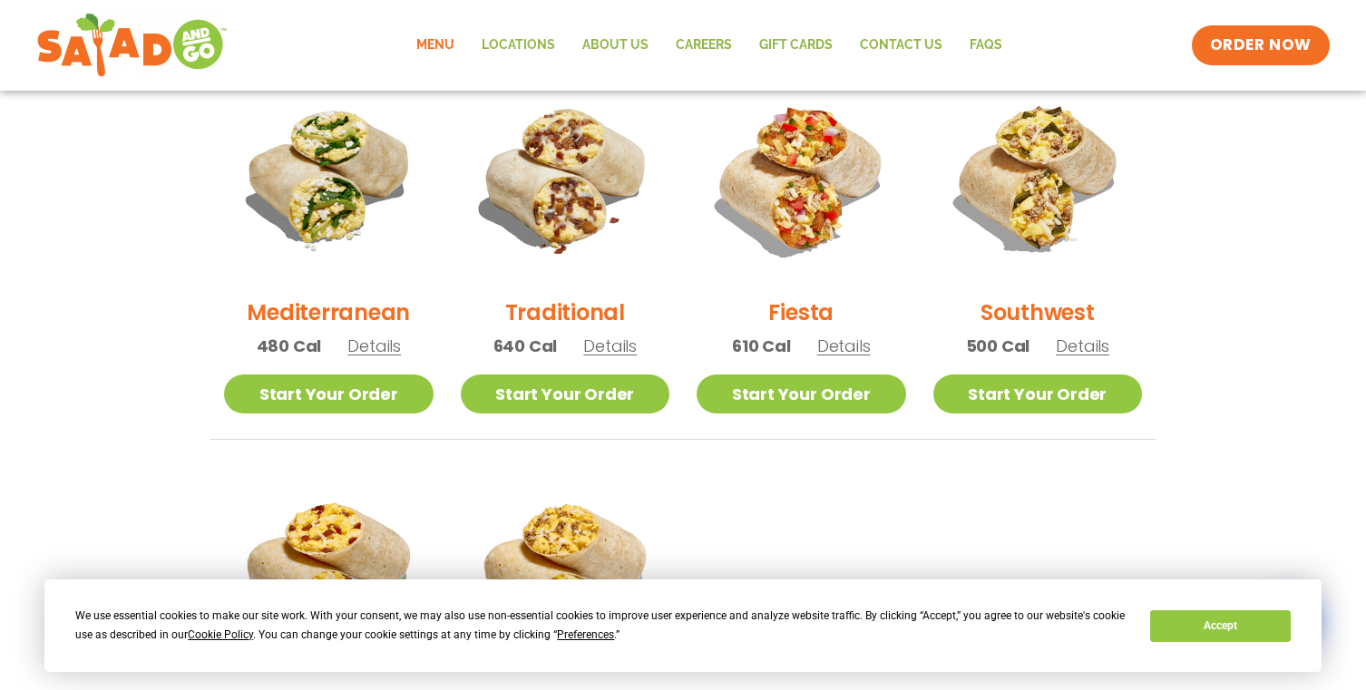
click at [1085, 345] on span "Details" at bounding box center [1083, 346] width 54 height 23
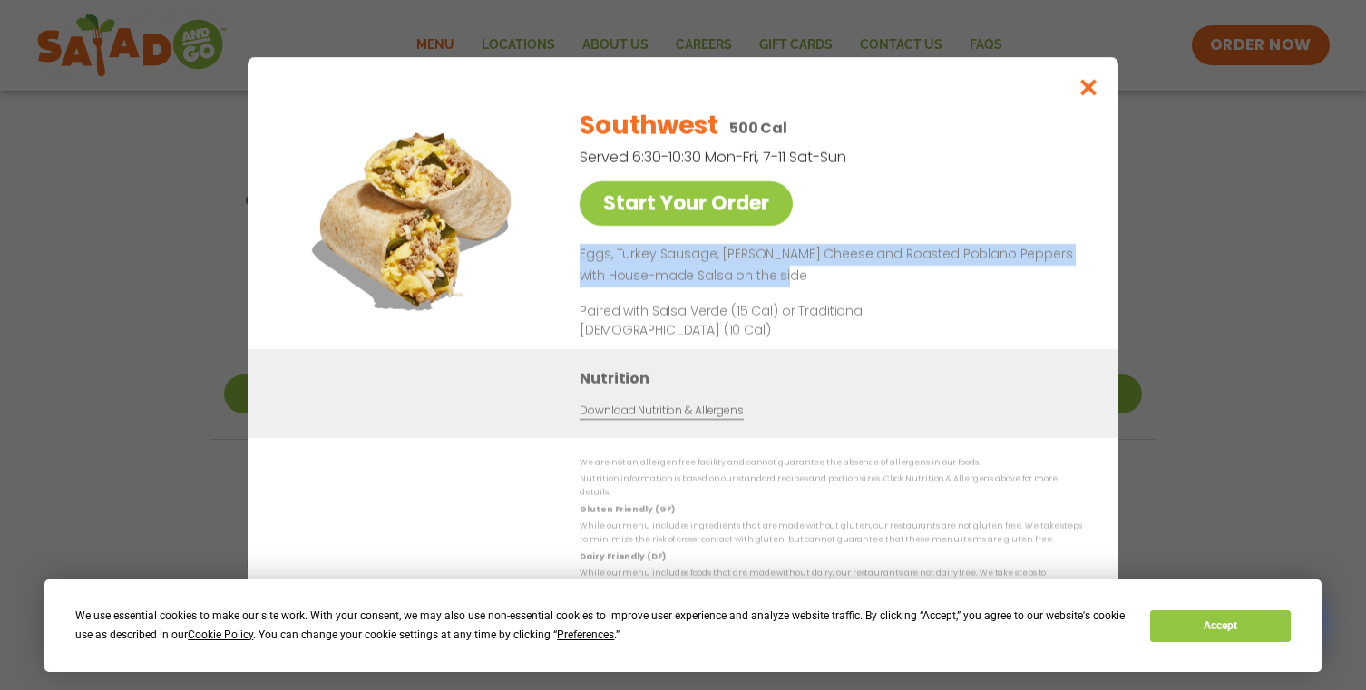
drag, startPoint x: 800, startPoint y: 285, endPoint x: 569, endPoint y: 269, distance: 231.9
click at [569, 269] on div "Start Your Order Southwest 500 Cal Served 6:30-10:30 Mon-Fri, 7-11 Sat-Sun Star…" at bounding box center [683, 221] width 798 height 256
copy p "Eggs, Turkey Sausage, [PERSON_NAME] Cheese and Roasted Poblano Peppers with Hou…"
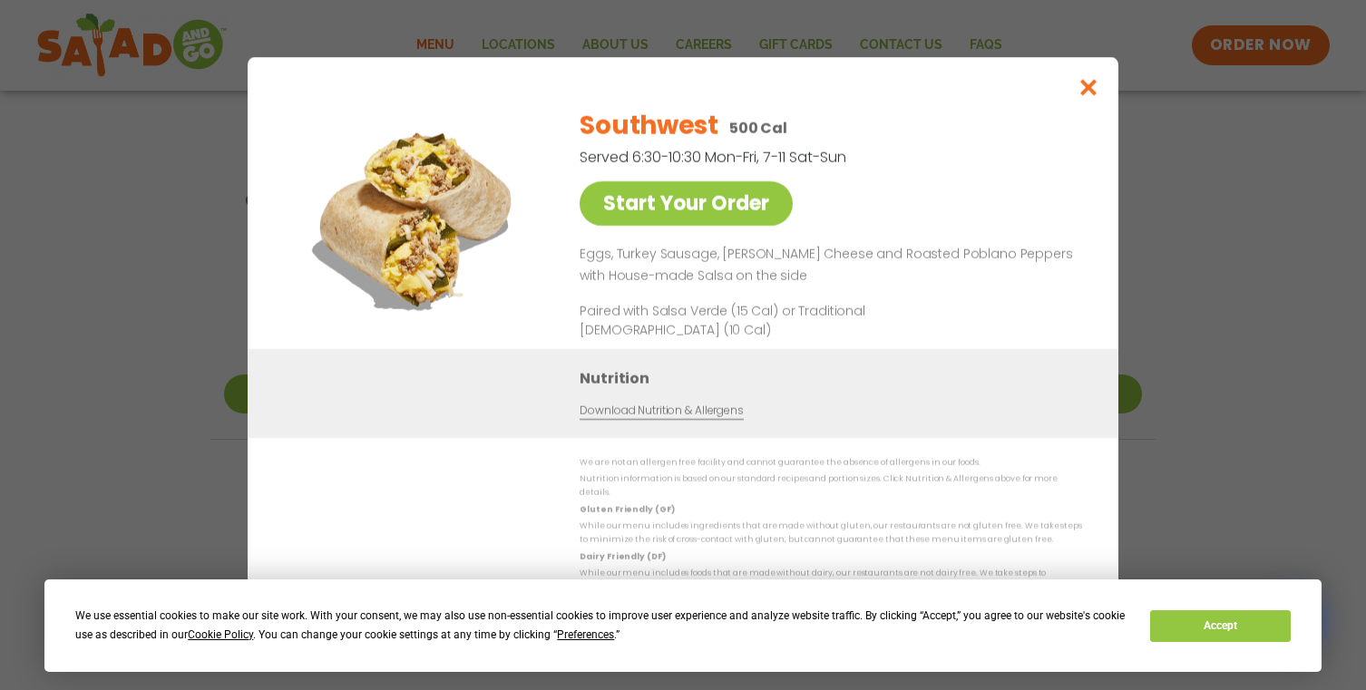
click at [1180, 188] on div "Start Your Order Southwest 500 Cal Served 6:30-10:30 Mon-Fri, 7-11 Sat-Sun Star…" at bounding box center [683, 345] width 1366 height 690
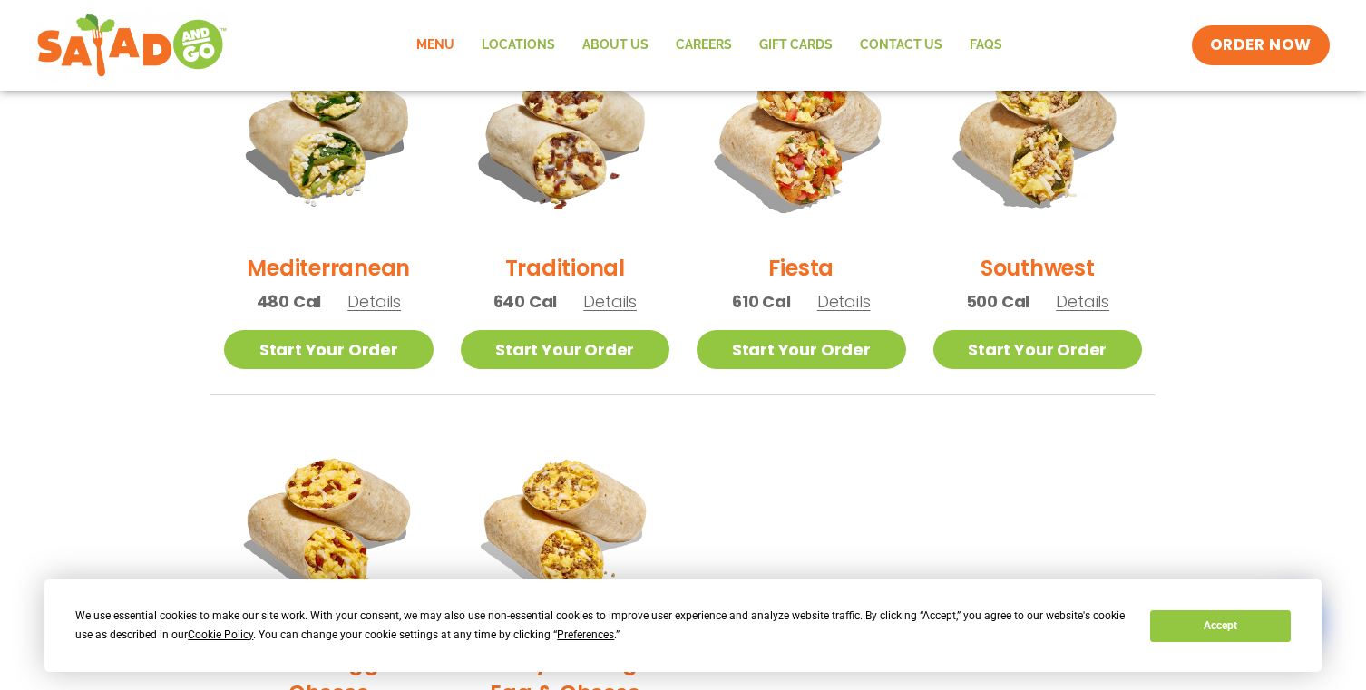
scroll to position [545, 0]
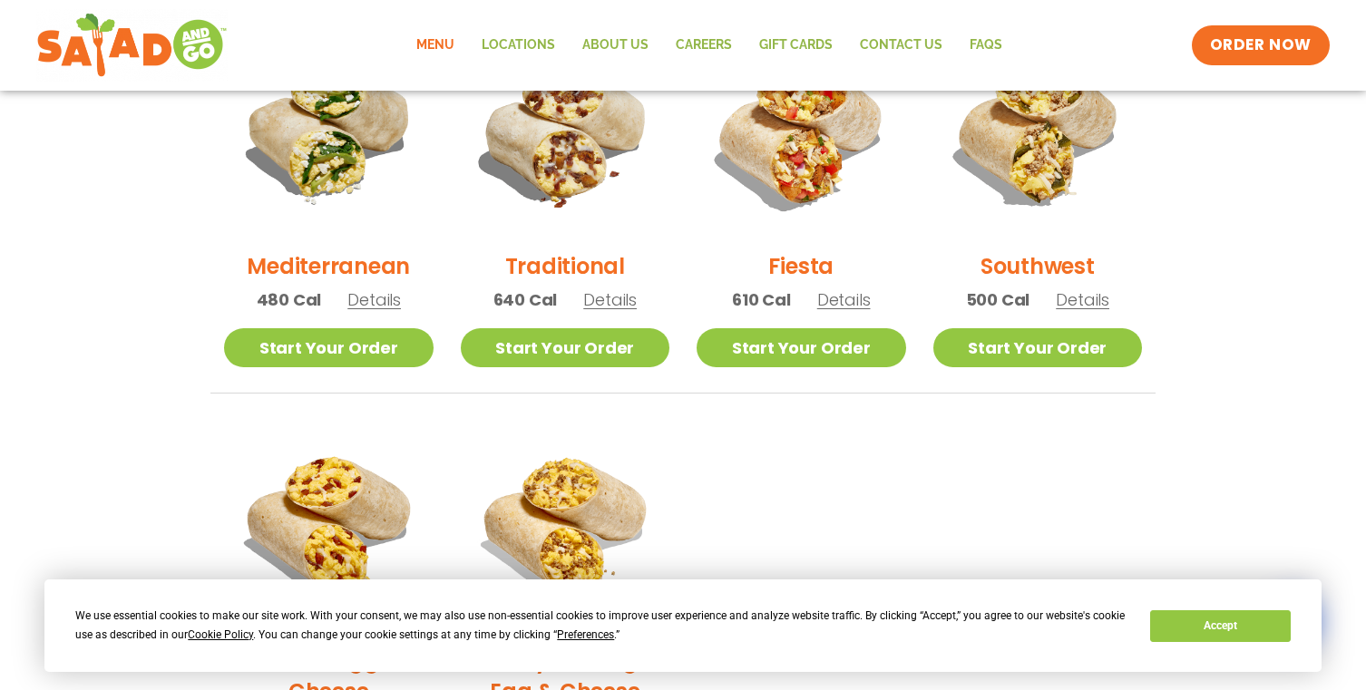
click at [622, 303] on span "Details" at bounding box center [610, 300] width 54 height 23
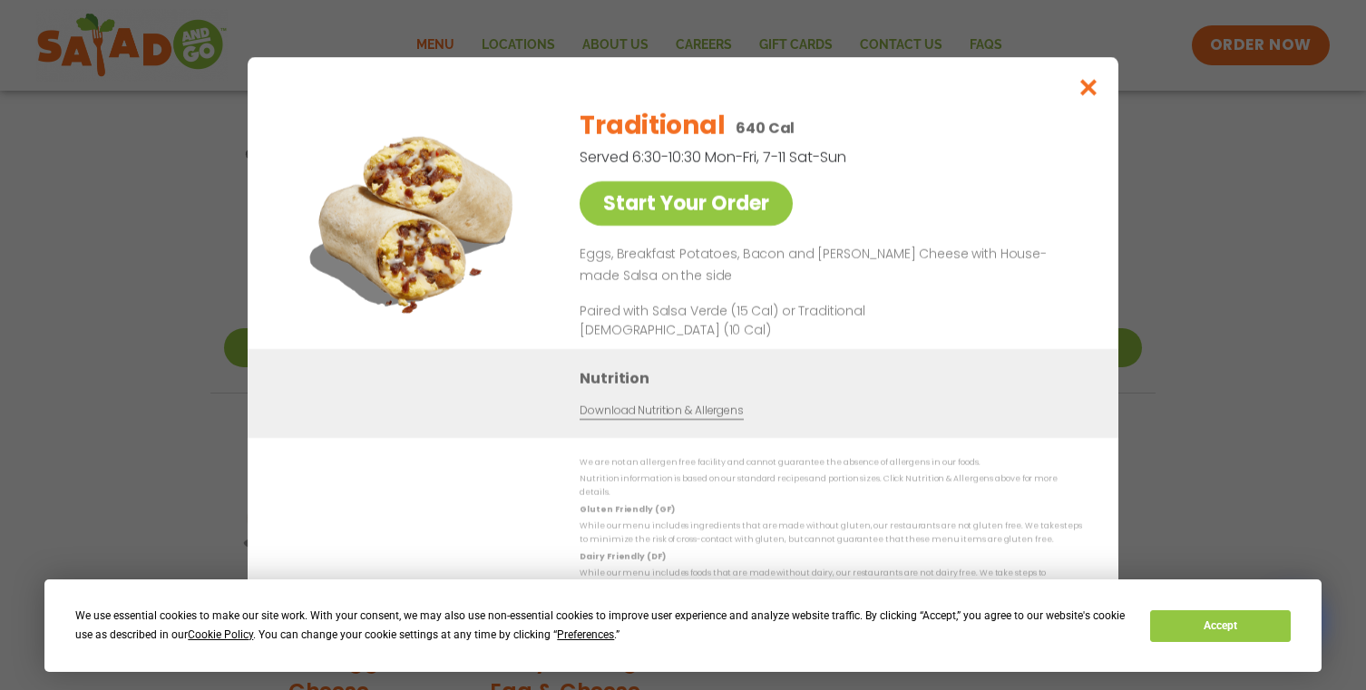
click at [1227, 242] on div "Start Your Order Traditional 640 Cal Served 6:30-10:30 Mon-Fri, 7-11 Sat-Sun St…" at bounding box center [683, 345] width 1366 height 690
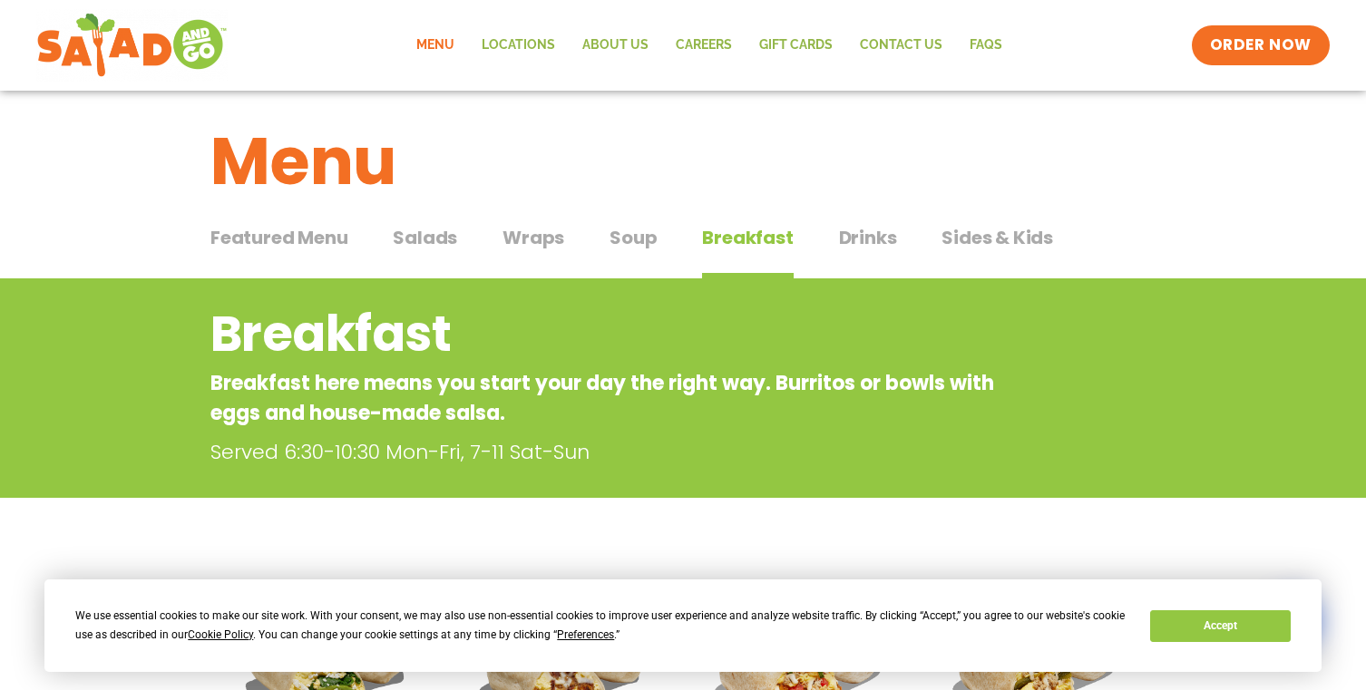
scroll to position [0, 0]
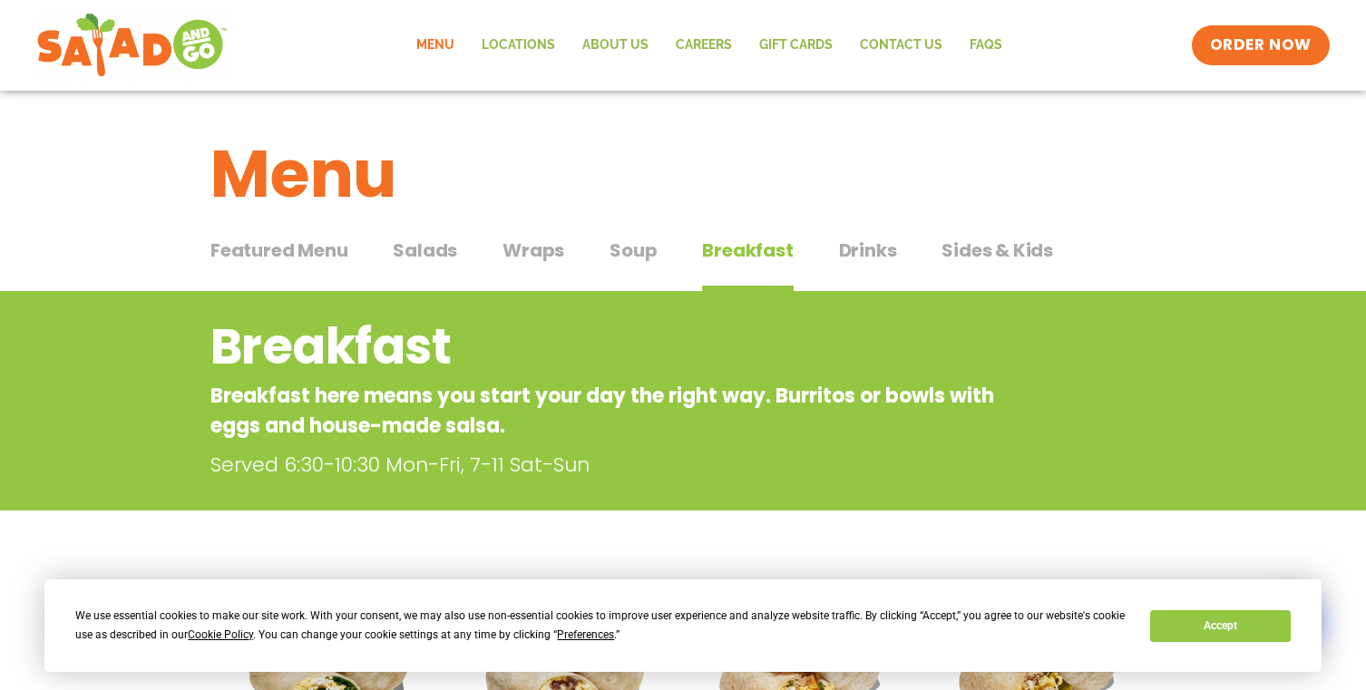
click at [847, 275] on button "Drinks Drinks" at bounding box center [868, 264] width 58 height 55
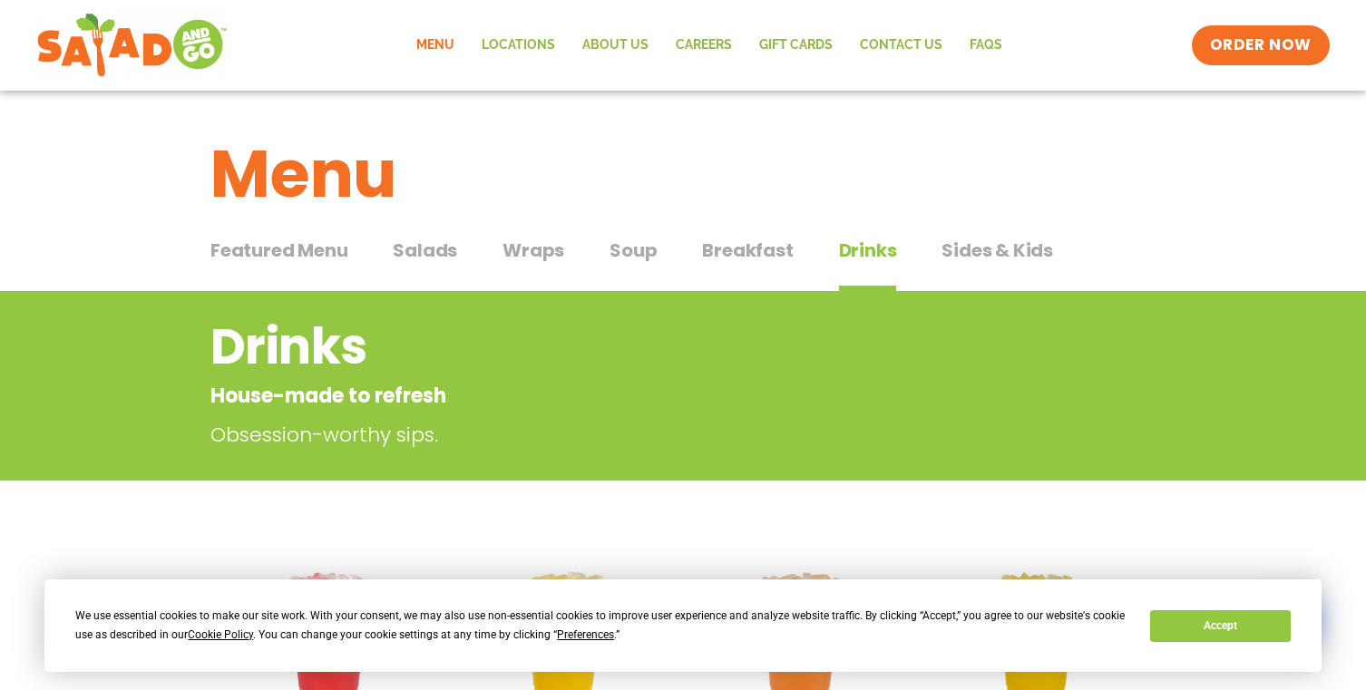
click at [979, 268] on button "Sides & Kids Sides & Kids" at bounding box center [998, 264] width 112 height 55
